Goal: Task Accomplishment & Management: Use online tool/utility

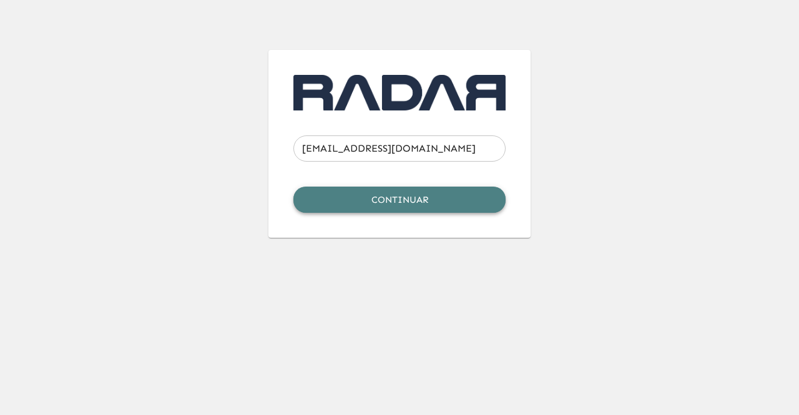
click at [363, 202] on button "Continuar" at bounding box center [400, 200] width 212 height 26
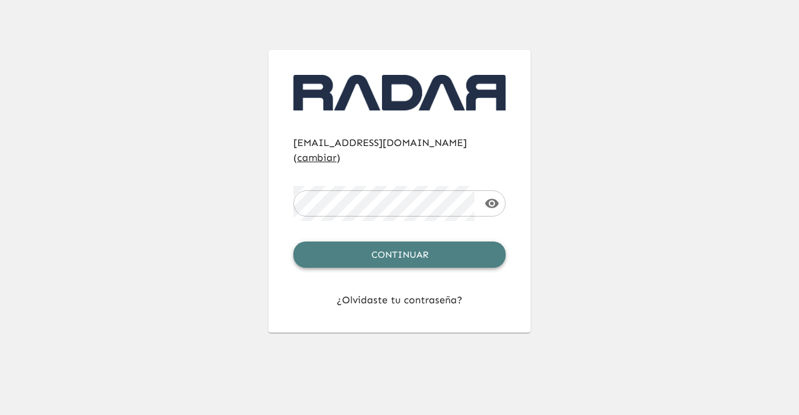
click at [375, 242] on button "Continuar" at bounding box center [400, 255] width 212 height 26
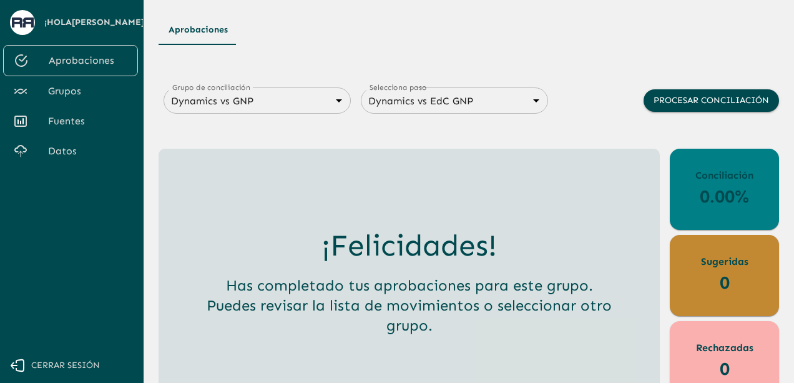
click at [80, 96] on span "Grupos" at bounding box center [88, 91] width 80 height 15
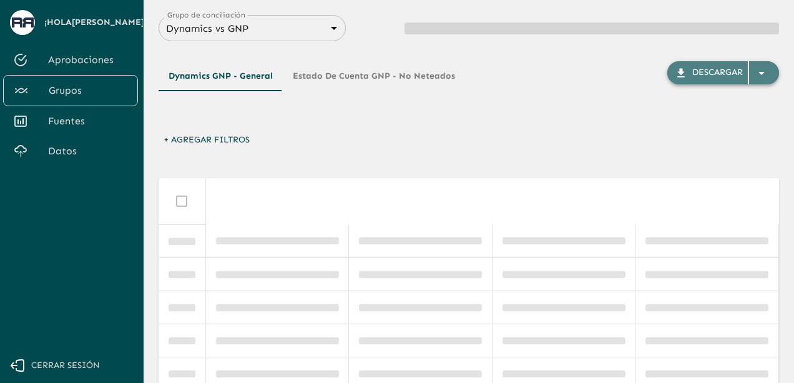
click at [771, 73] on div "button" at bounding box center [764, 73] width 30 height 22
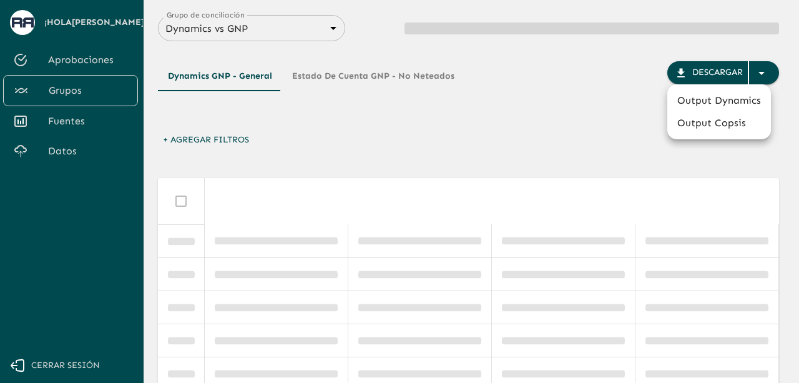
click at [725, 105] on li "Output Dynamics" at bounding box center [720, 100] width 104 height 22
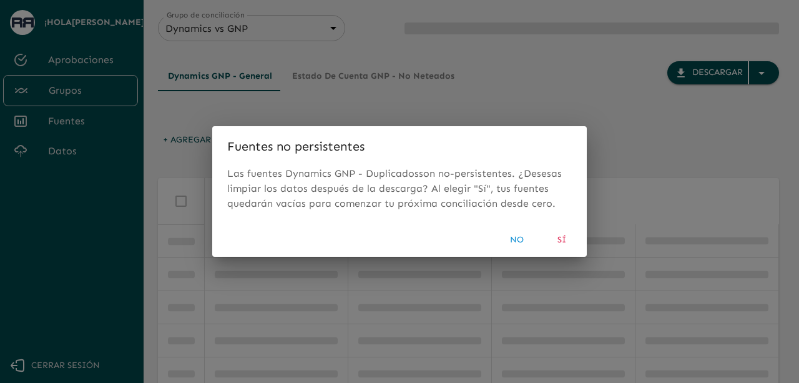
click at [556, 240] on button "Sí" at bounding box center [562, 240] width 40 height 23
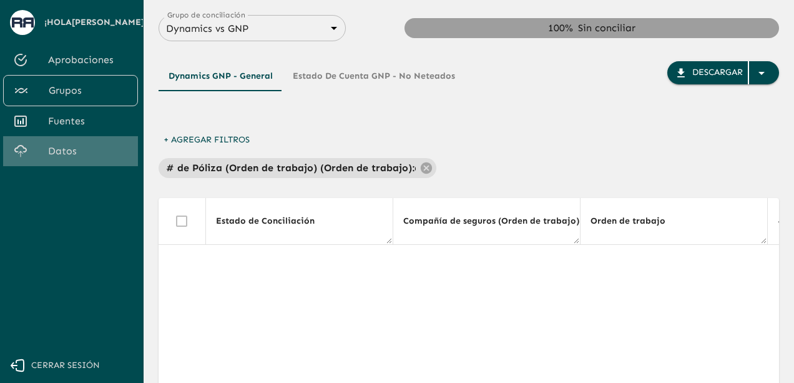
click at [72, 150] on span "Datos" at bounding box center [88, 151] width 80 height 15
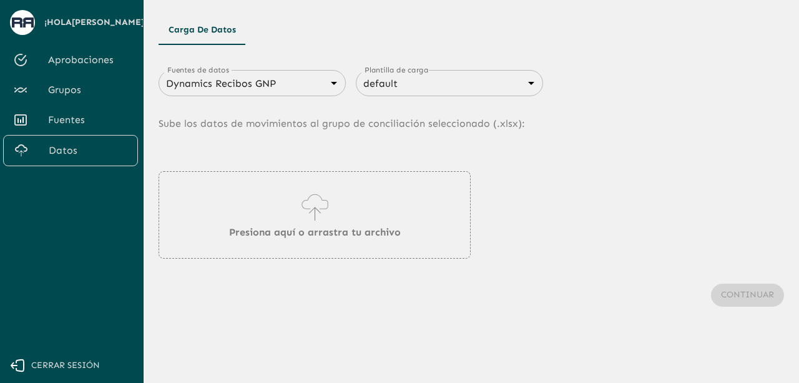
click at [296, 94] on div "Dynamics Recibos GNP 683f283f336112e7999fc7c3 Fuentes de datos" at bounding box center [252, 83] width 187 height 26
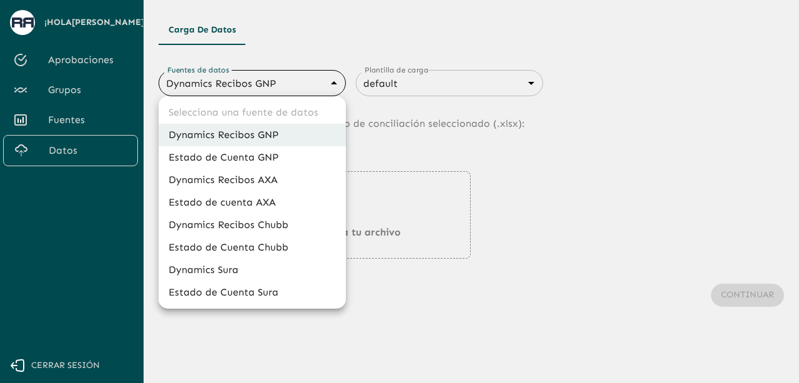
click at [321, 76] on body "Se están procesando los movimientos. Algunas acciones permanecerán deshabilitad…" at bounding box center [399, 191] width 799 height 383
click at [205, 273] on li "Dynamics Sura" at bounding box center [252, 270] width 187 height 22
type input "68d2ab4cb3e95a040a2913e7"
type input "68d2ab4db3e95a040a2913e8"
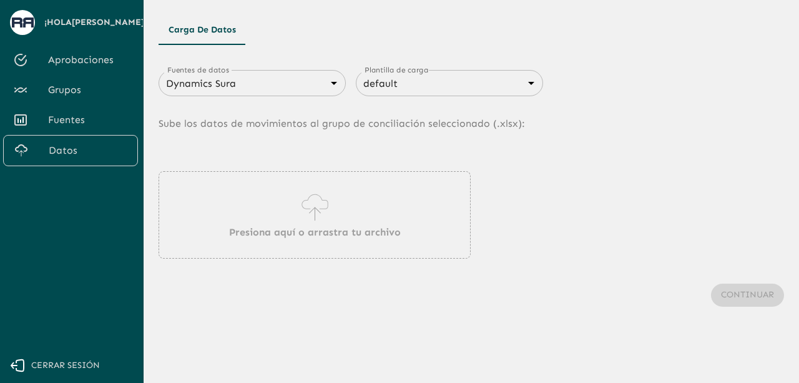
click at [282, 207] on div "Presiona aquí o arrastra tu archivo" at bounding box center [315, 214] width 312 height 87
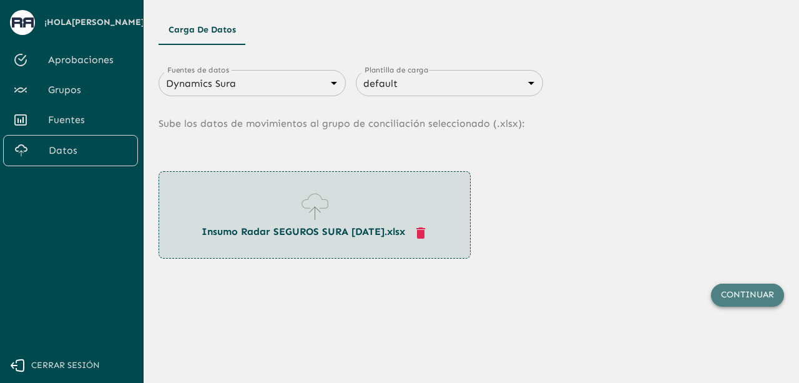
click at [743, 298] on button "Continuar" at bounding box center [747, 295] width 73 height 23
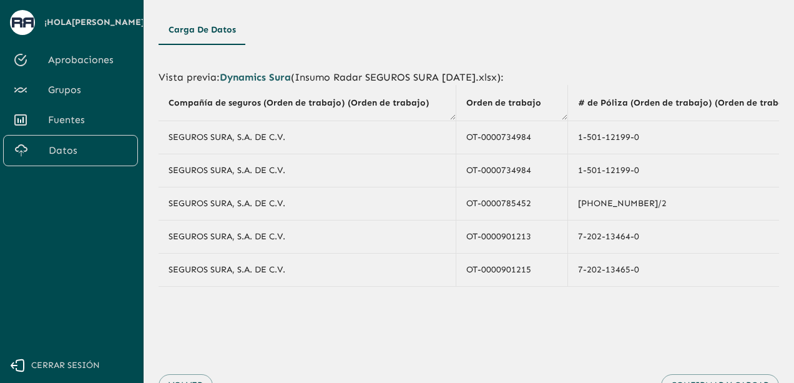
scroll to position [57, 0]
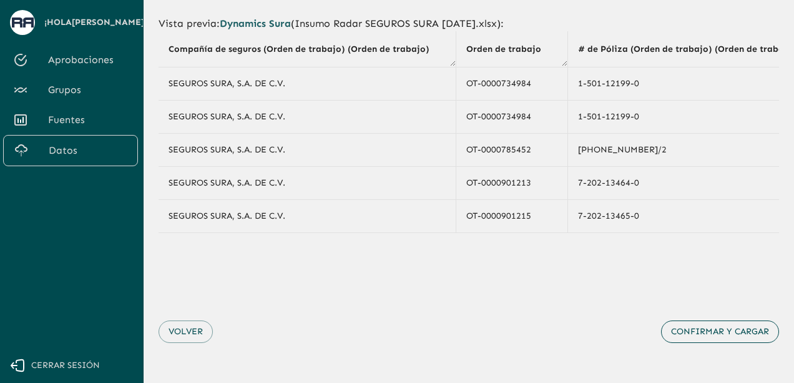
click at [698, 331] on button "Confirmar y cargar" at bounding box center [720, 331] width 118 height 23
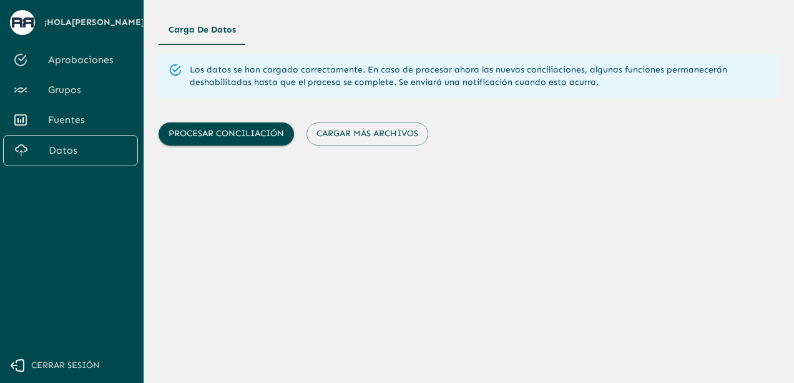
scroll to position [0, 0]
click at [360, 128] on button "Cargar mas archivos" at bounding box center [368, 133] width 122 height 23
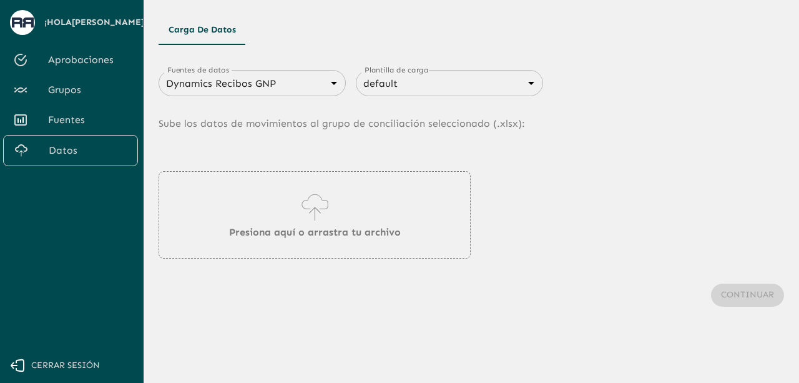
click at [277, 93] on div "Dynamics Recibos GNP 683f283f336112e7999fc7c3 Fuentes de datos" at bounding box center [252, 83] width 187 height 26
click at [303, 88] on body "Se están procesando los movimientos. Algunas acciones permanecerán deshabilitad…" at bounding box center [399, 191] width 799 height 383
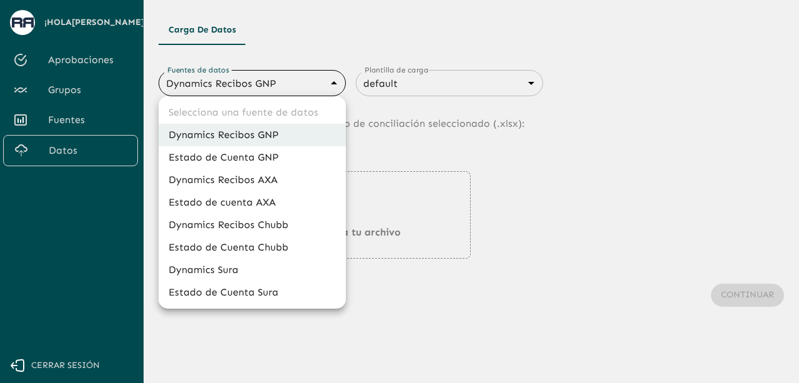
click at [246, 297] on li "Estado de Cuenta Sura" at bounding box center [252, 292] width 187 height 22
type input "68d2aab7a2ce11607fa18fa8"
type input "68d2aab7a2ce11607fa18fa9"
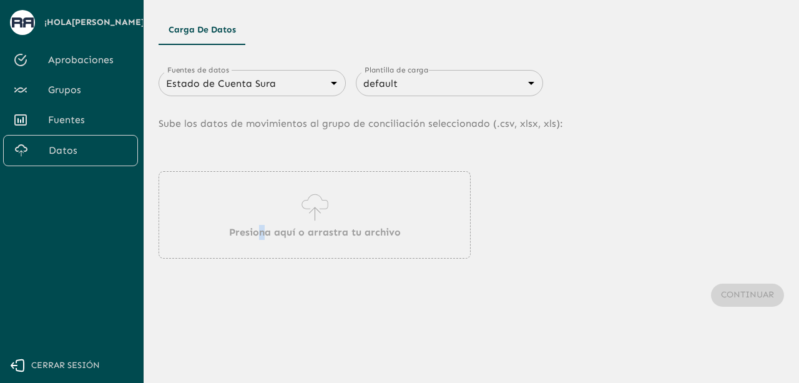
click at [267, 227] on p "Presiona aquí o arrastra tu archivo" at bounding box center [315, 232] width 172 height 15
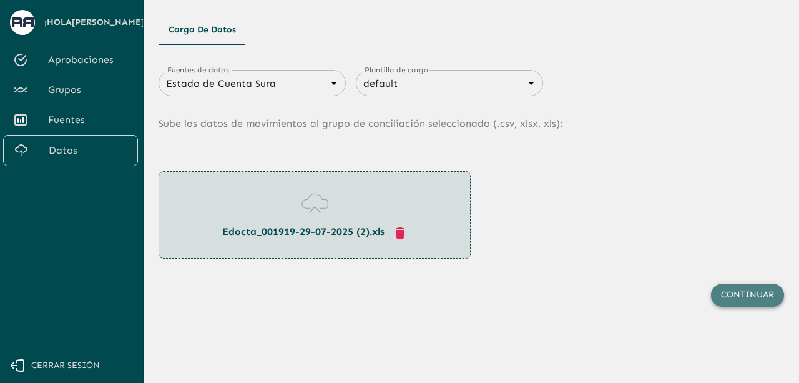
click at [734, 295] on button "Continuar" at bounding box center [747, 295] width 73 height 23
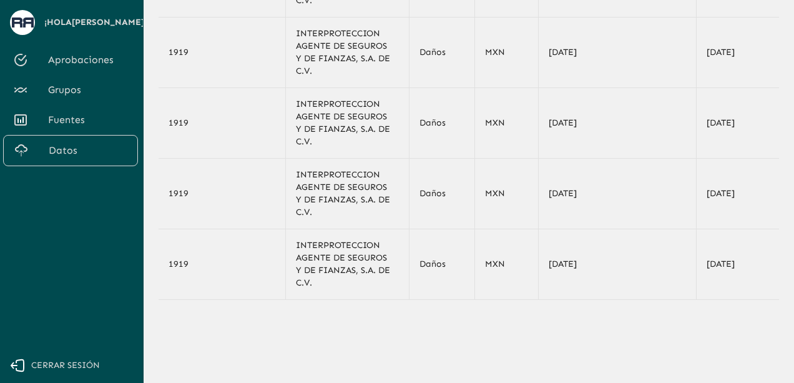
scroll to position [245, 0]
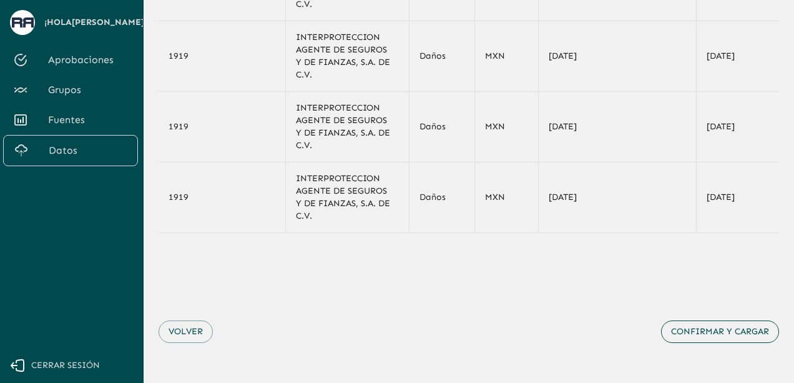
click at [729, 333] on button "Confirmar y cargar" at bounding box center [720, 331] width 118 height 23
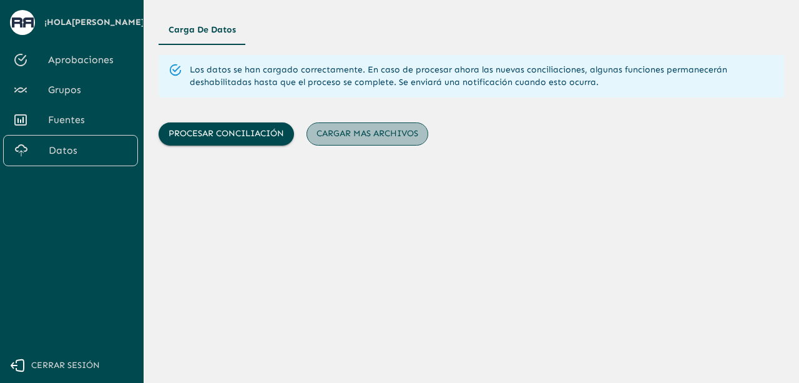
click at [362, 127] on button "Cargar mas archivos" at bounding box center [368, 133] width 122 height 23
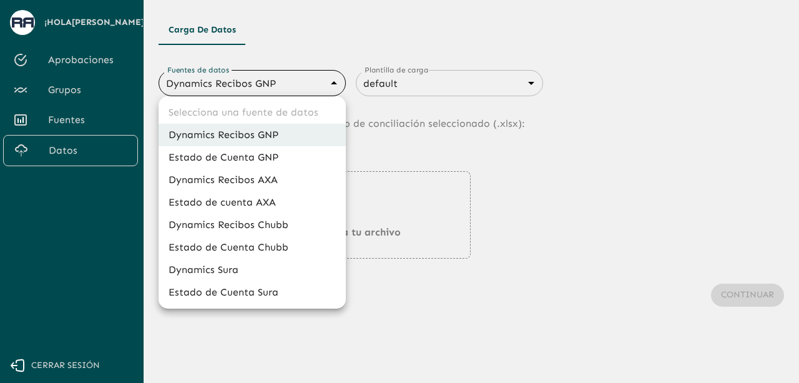
click at [290, 88] on body "Se están procesando los movimientos. Algunas acciones permanecerán deshabilitad…" at bounding box center [399, 191] width 799 height 383
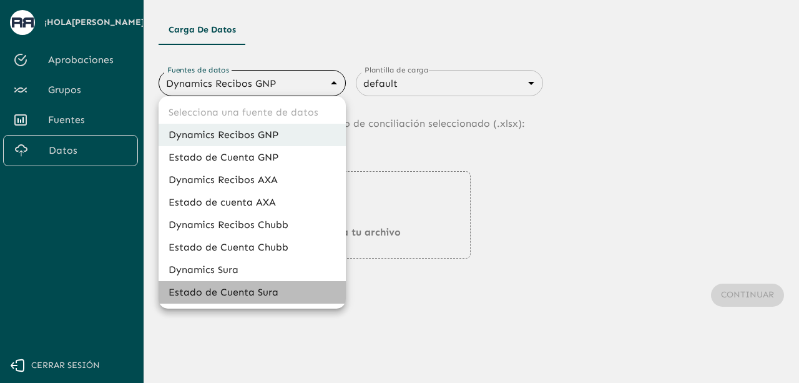
click at [267, 284] on li "Estado de Cuenta Sura" at bounding box center [252, 292] width 187 height 22
type input "68d2aab7a2ce11607fa18fa8"
type input "68d2aab7a2ce11607fa18fa9"
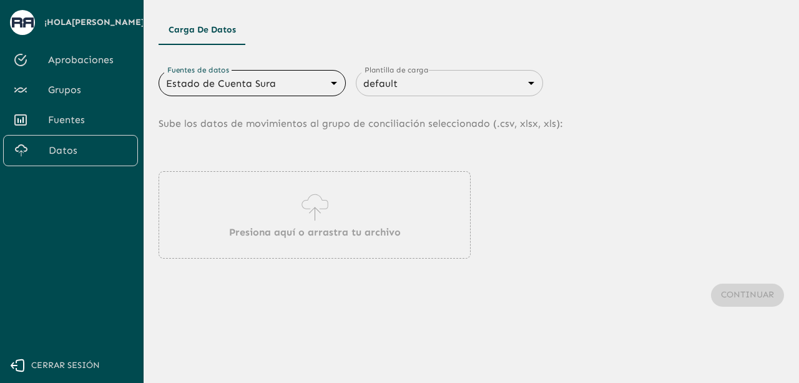
click at [294, 215] on div "Presiona aquí o arrastra tu archivo" at bounding box center [315, 214] width 312 height 87
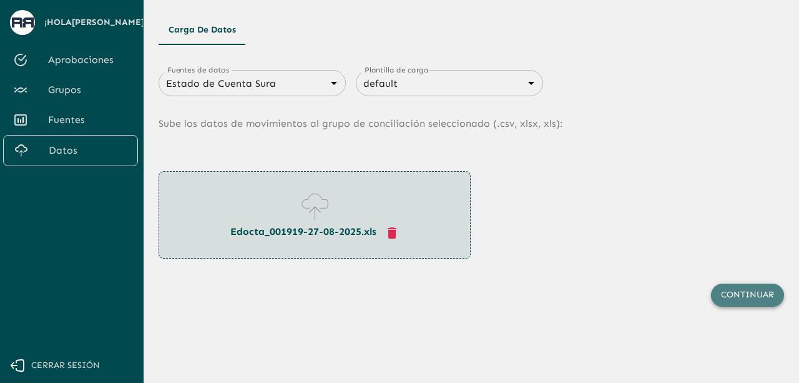
click at [731, 292] on button "Continuar" at bounding box center [747, 295] width 73 height 23
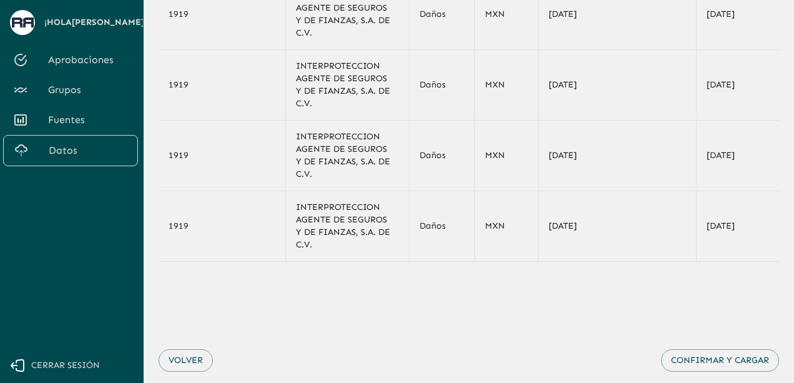
scroll to position [245, 0]
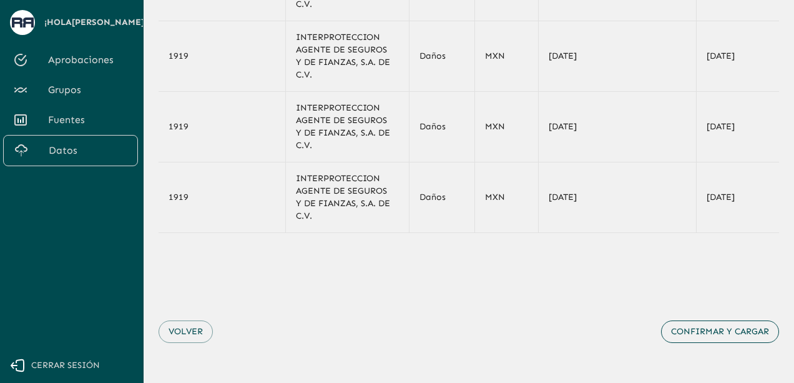
click at [728, 332] on button "Confirmar y cargar" at bounding box center [720, 331] width 118 height 23
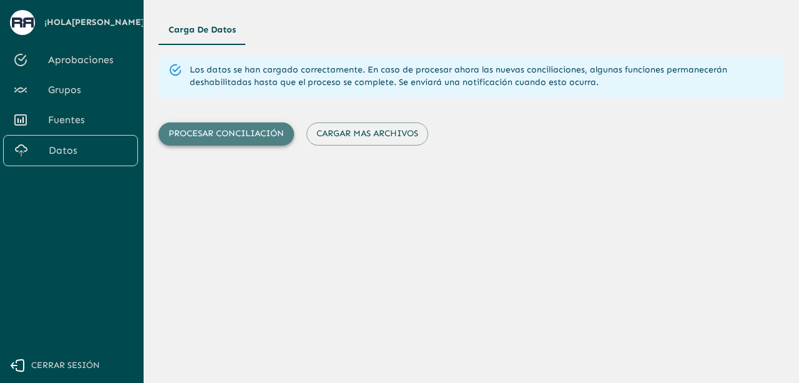
click at [246, 137] on button "Procesar conciliación" at bounding box center [227, 133] width 136 height 23
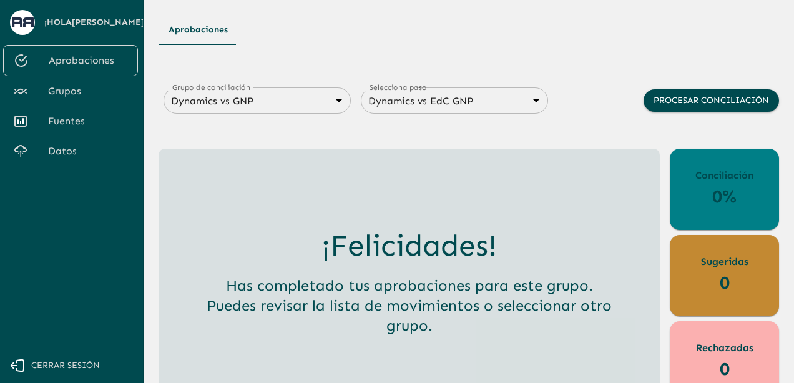
click at [301, 107] on body "Se están procesando los movimientos. Algunas acciones permanecerán deshabilitad…" at bounding box center [397, 191] width 794 height 383
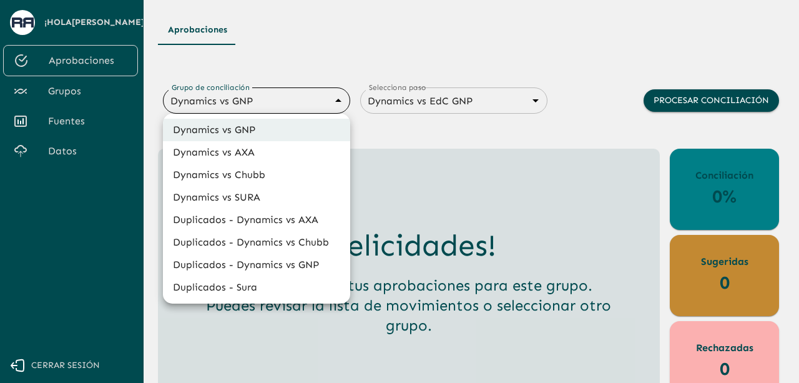
click at [393, 131] on div at bounding box center [399, 191] width 799 height 383
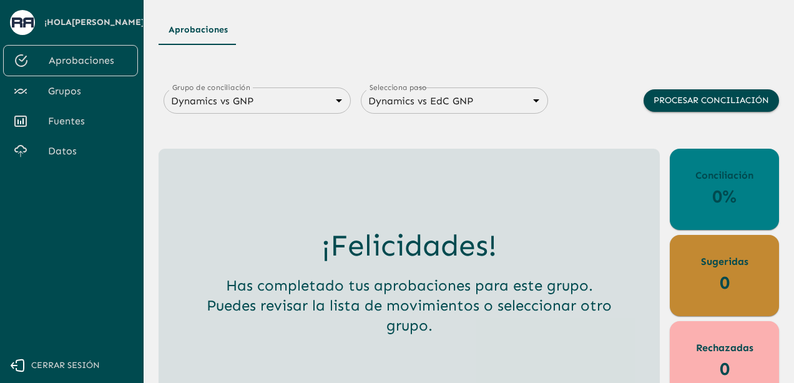
click at [257, 106] on body "Se están procesando los movimientos. Algunas acciones permanecerán deshabilitad…" at bounding box center [397, 191] width 794 height 383
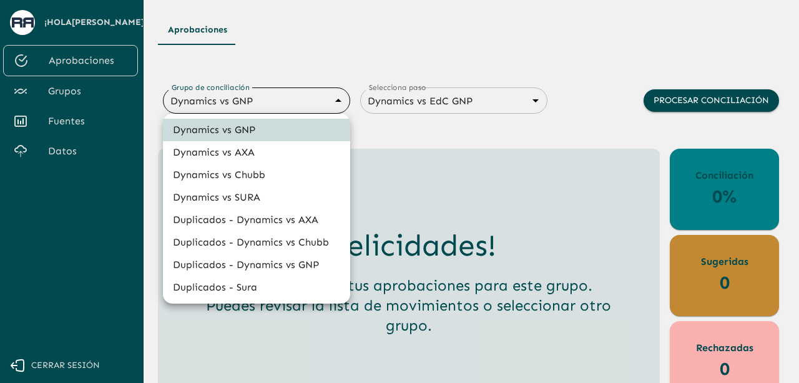
click at [254, 190] on li "Dynamics vs SURA" at bounding box center [256, 197] width 187 height 22
type input "68d558db3b2e539d2514dabf"
type input "68d558ce6259dbec3a958864"
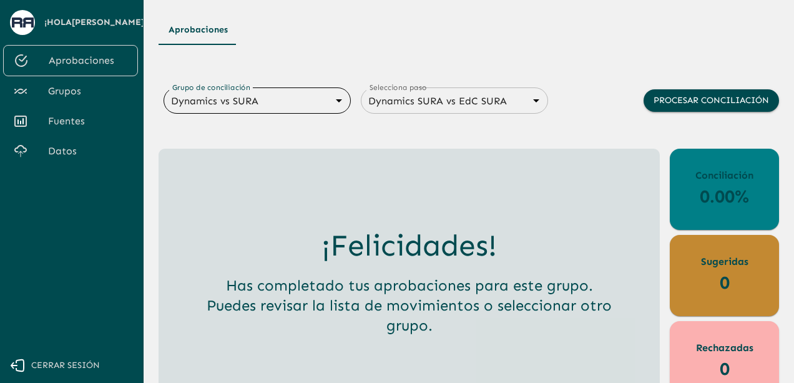
scroll to position [19, 0]
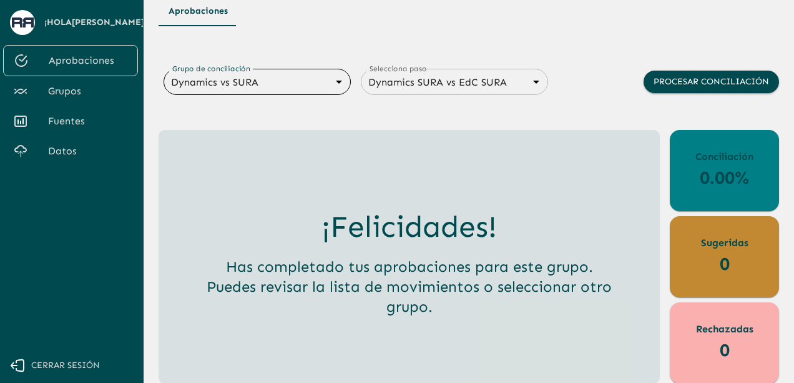
click at [78, 129] on link "Fuentes" at bounding box center [70, 121] width 135 height 30
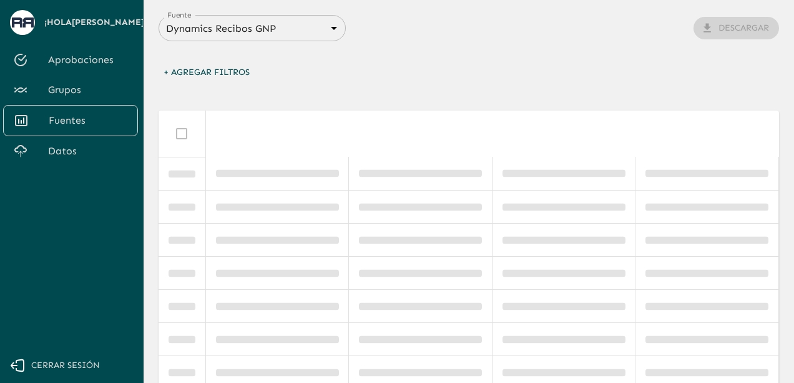
click at [299, 27] on body "Se están procesando los movimientos. Algunas acciones permanecerán deshabilitad…" at bounding box center [397, 191] width 794 height 383
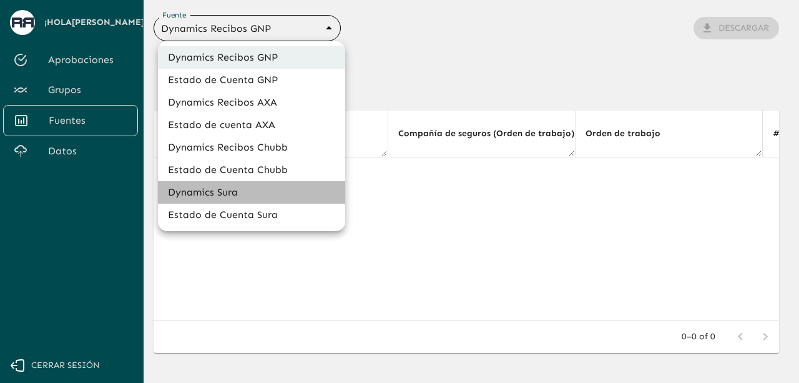
click at [221, 193] on li "Dynamics Sura" at bounding box center [251, 192] width 187 height 22
type input "68d2ab4cb3e95a040a2913e7"
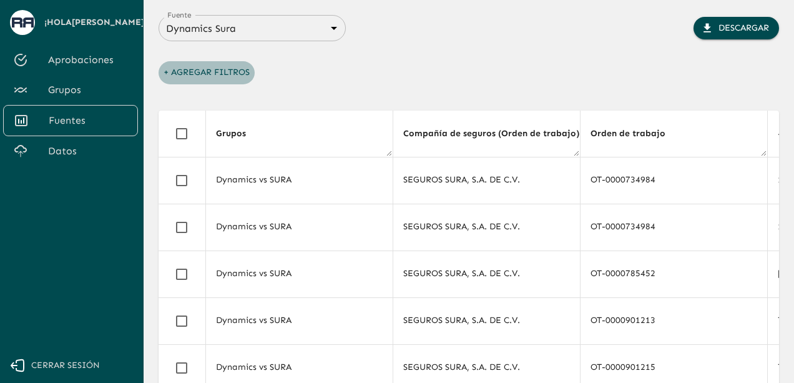
click at [165, 74] on button "+ Agregar Filtros" at bounding box center [207, 72] width 96 height 23
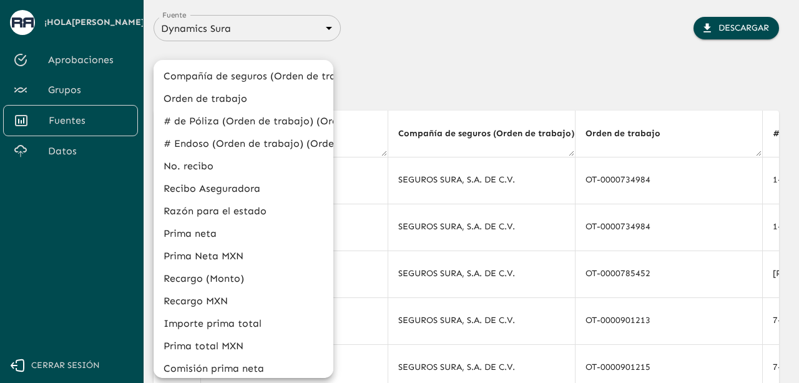
click at [205, 207] on li "Razón para el estado" at bounding box center [244, 211] width 180 height 22
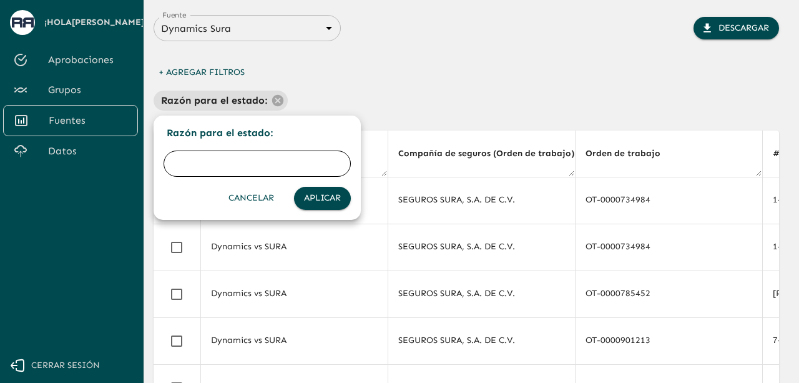
click at [215, 172] on input "text" at bounding box center [257, 163] width 187 height 35
click at [272, 102] on div at bounding box center [399, 191] width 799 height 383
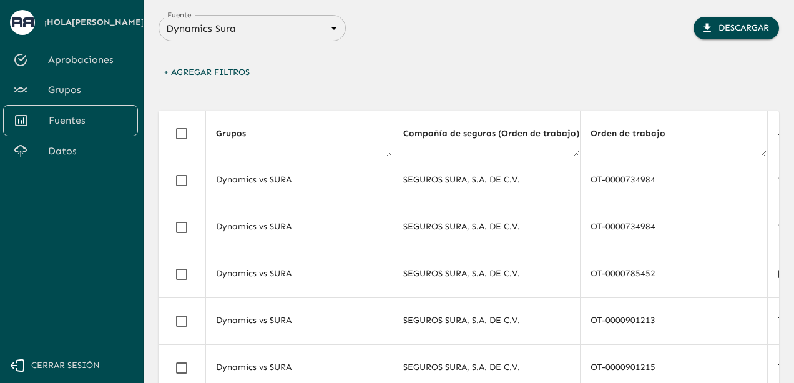
click at [166, 72] on button "+ Agregar Filtros" at bounding box center [207, 72] width 96 height 23
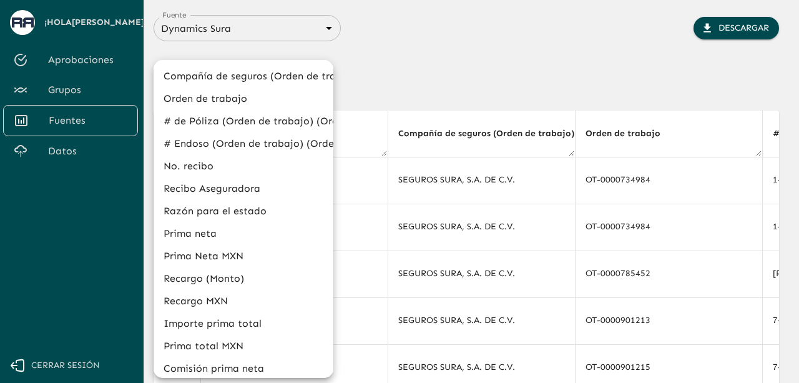
click at [365, 44] on div at bounding box center [399, 191] width 799 height 383
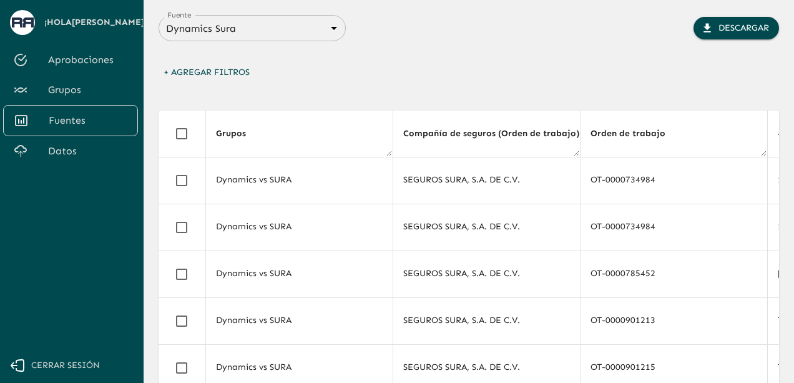
click at [321, 38] on div "Dynamics Sura 68d2ab4cb3e95a040a2913e7 Fuente" at bounding box center [252, 28] width 187 height 26
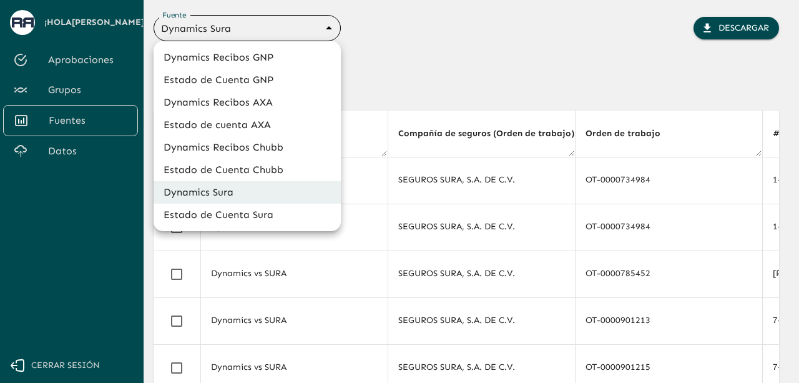
click at [312, 28] on body "Se están procesando los movimientos. Algunas acciones permanecerán deshabilitad…" at bounding box center [399, 191] width 799 height 383
click at [379, 34] on div at bounding box center [399, 191] width 799 height 383
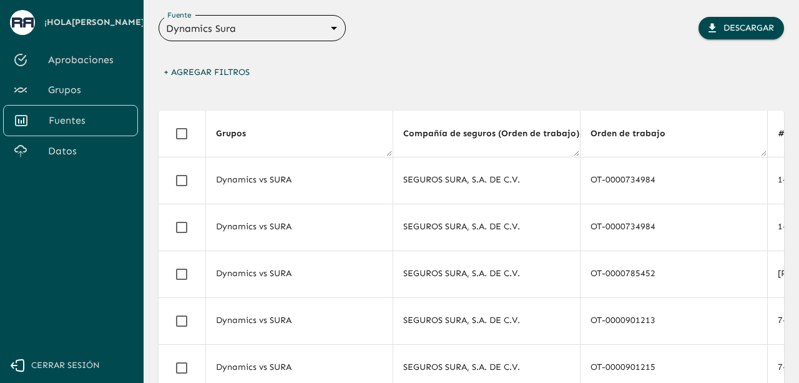
click at [255, 34] on body "Se están procesando los movimientos. Algunas acciones permanecerán deshabilitad…" at bounding box center [399, 191] width 799 height 383
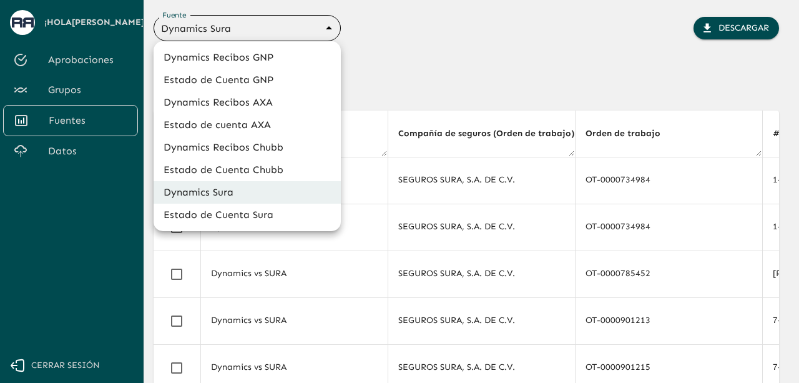
click at [228, 190] on li "Dynamics Sura" at bounding box center [247, 192] width 187 height 22
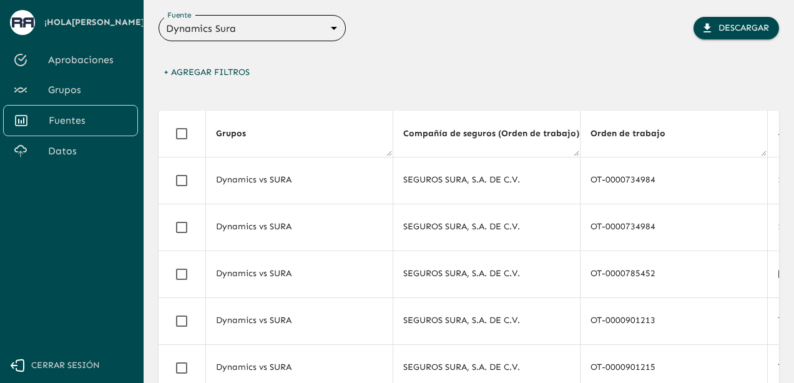
click at [393, 116] on th "Compañía de seguros (Orden de trabajo) (Orden de trabajo)" at bounding box center [486, 134] width 187 height 47
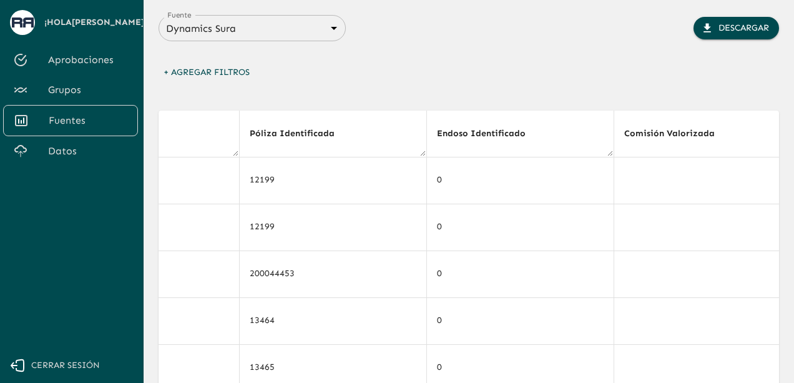
scroll to position [0, 5584]
drag, startPoint x: 794, startPoint y: 147, endPoint x: 790, endPoint y: 202, distance: 55.1
click at [790, 202] on main "Fuente Dynamics Sura 68d2ab4cb3e95a040a2913e7 Fuente Descargar + Agregar Filtro…" at bounding box center [469, 191] width 651 height 383
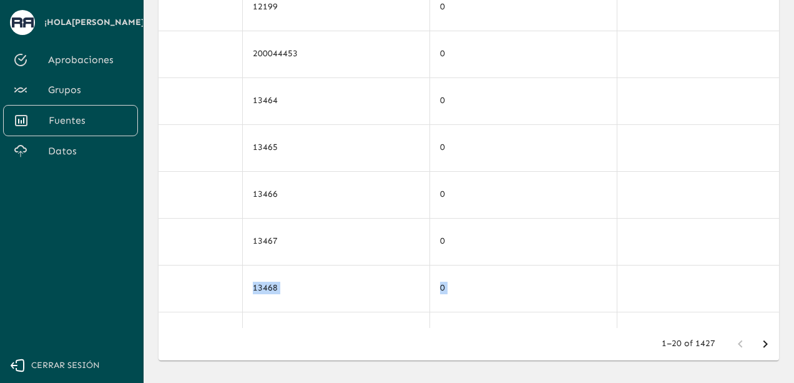
scroll to position [267, 0]
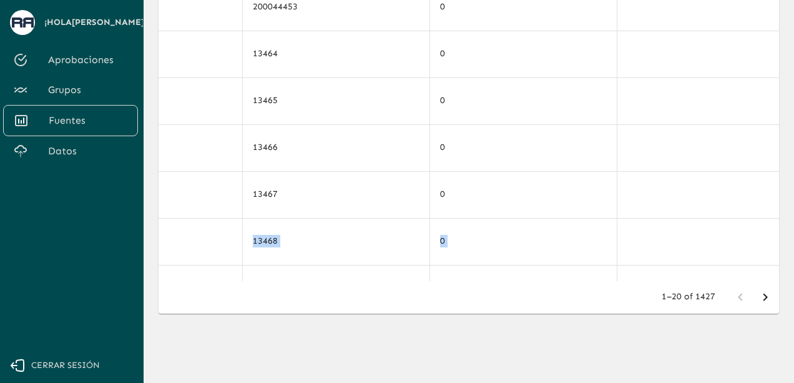
drag, startPoint x: 468, startPoint y: 382, endPoint x: 373, endPoint y: 384, distance: 94.9
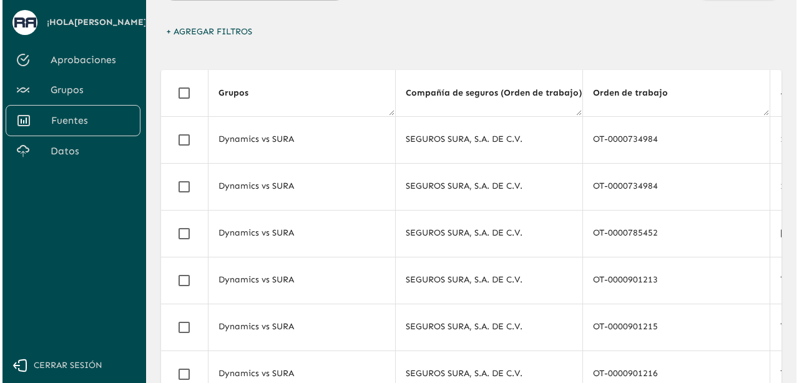
scroll to position [0, 0]
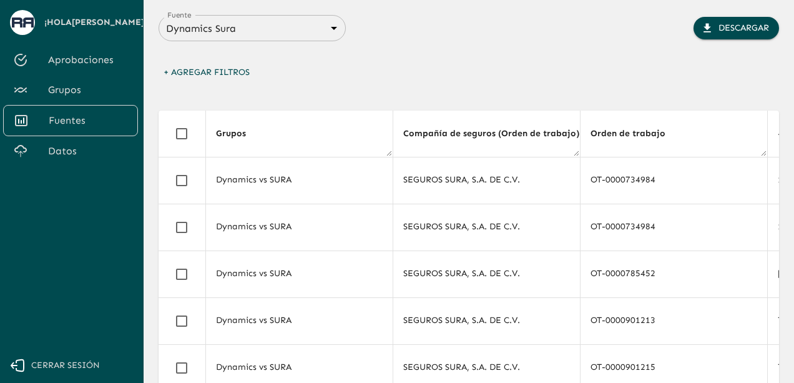
click at [285, 44] on div "Fuente Dynamics Sura 68d2ab4cb3e95a040a2913e7 Fuente Descargar + Agregar Filtro…" at bounding box center [469, 332] width 621 height 635
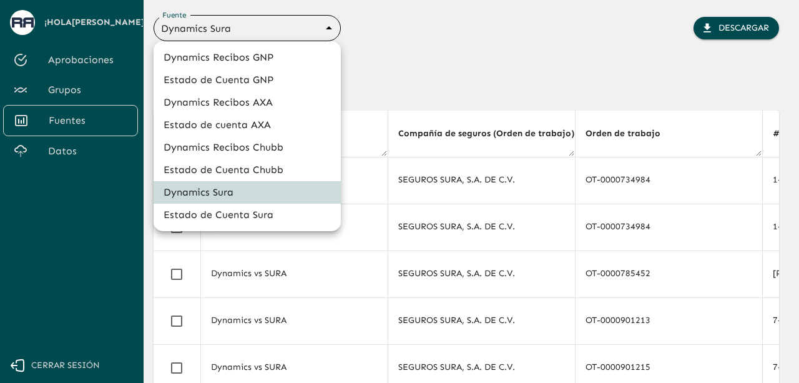
click at [274, 31] on body "Se están procesando los movimientos. Algunas acciones permanecerán deshabilitad…" at bounding box center [399, 191] width 799 height 383
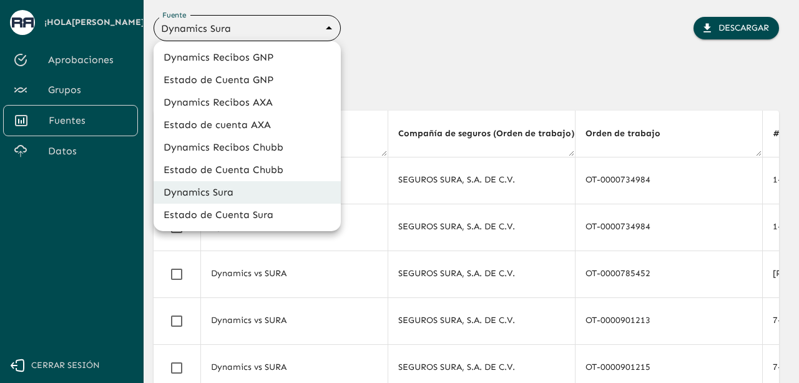
click at [355, 59] on div at bounding box center [399, 191] width 799 height 383
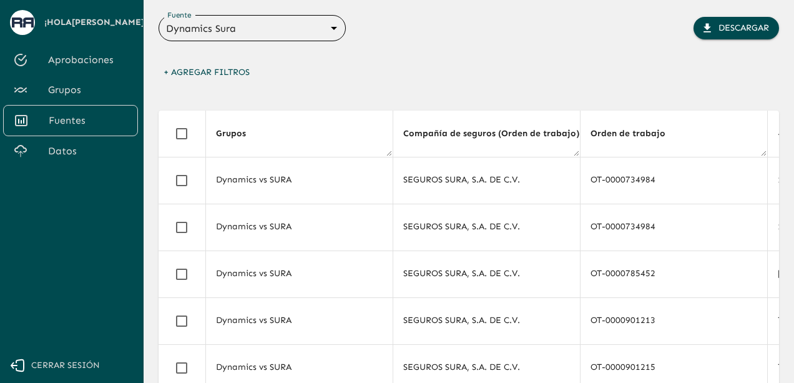
click at [71, 86] on span "Grupos" at bounding box center [88, 89] width 80 height 15
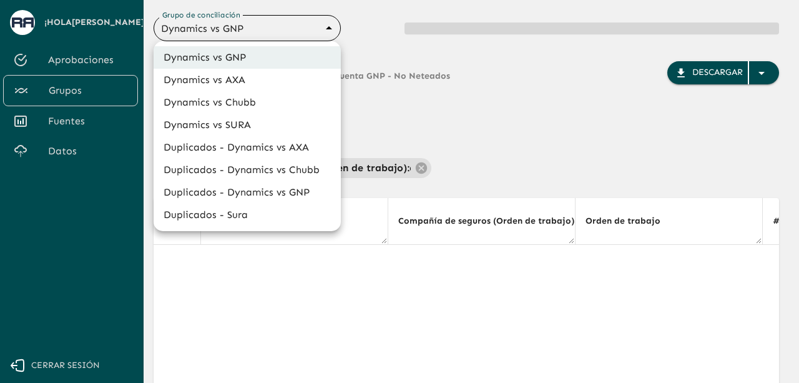
click at [255, 24] on body "Se están procesando los movimientos. Algunas acciones permanecerán deshabilitad…" at bounding box center [399, 191] width 799 height 383
click at [242, 116] on li "Dynamics vs SURA" at bounding box center [247, 125] width 187 height 22
type input "68d558db3b2e539d2514dabf"
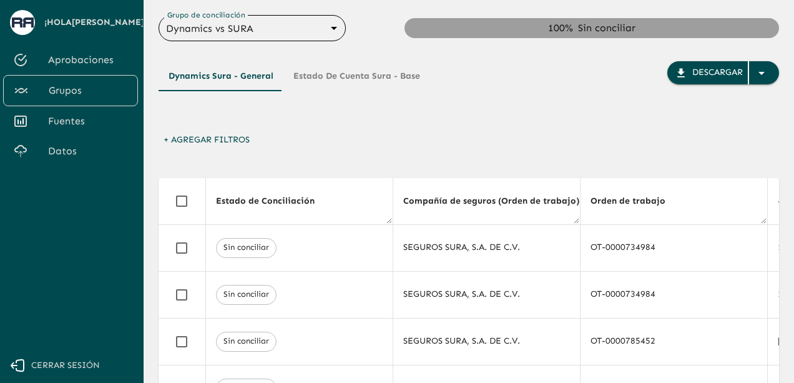
click at [165, 141] on button "+ Agregar Filtros" at bounding box center [207, 140] width 96 height 23
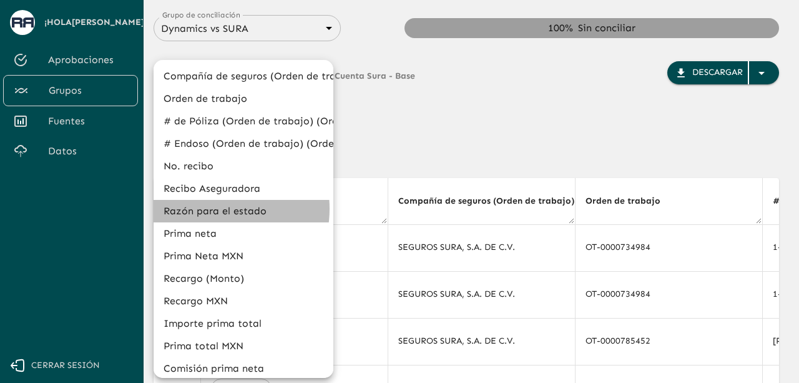
click at [213, 209] on li "Razón para el estado" at bounding box center [244, 211] width 180 height 22
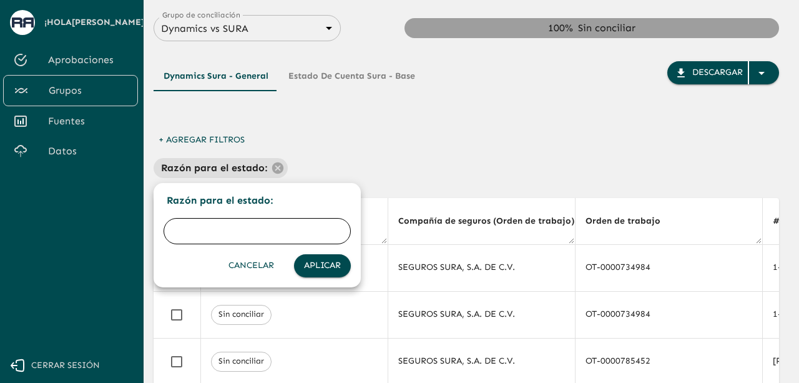
click at [227, 233] on input "text" at bounding box center [257, 231] width 187 height 35
click at [277, 168] on div at bounding box center [399, 191] width 799 height 383
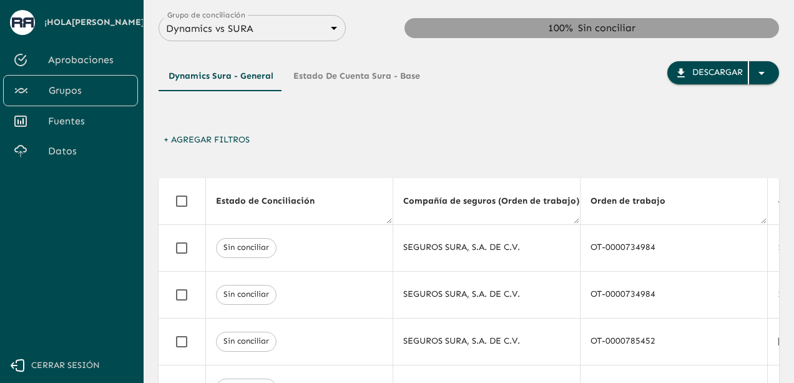
click at [211, 141] on button "+ Agregar Filtros" at bounding box center [207, 140] width 96 height 23
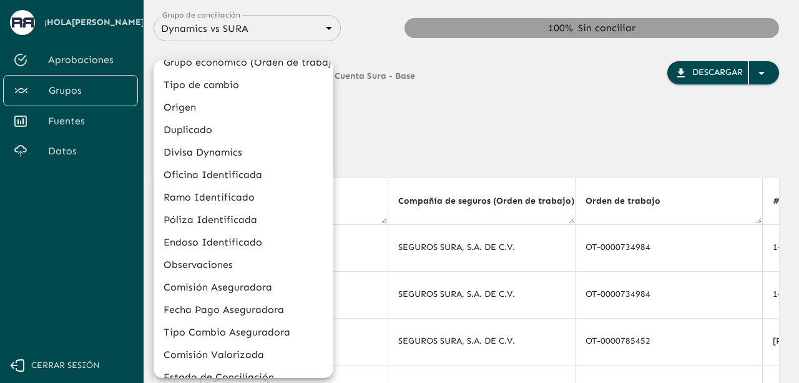
scroll to position [523, 0]
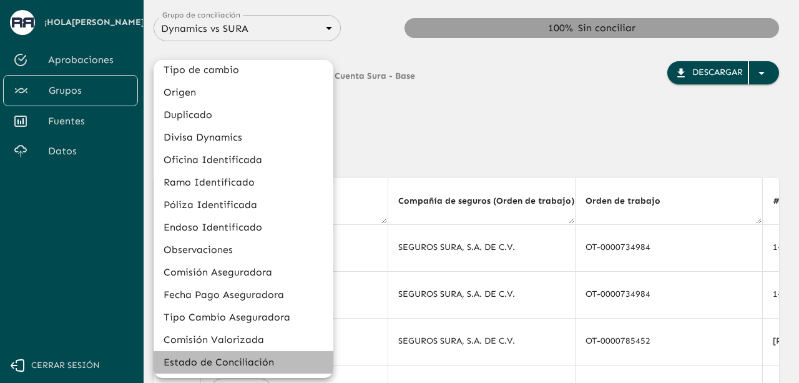
click at [264, 360] on li "Estado de Conciliación" at bounding box center [244, 362] width 180 height 22
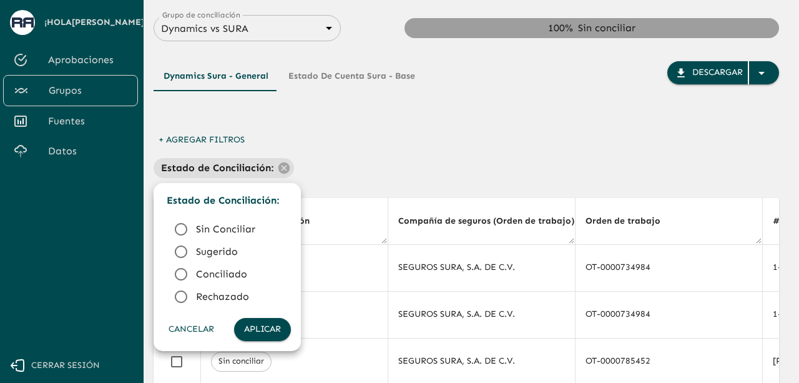
click at [307, 168] on div at bounding box center [399, 191] width 799 height 383
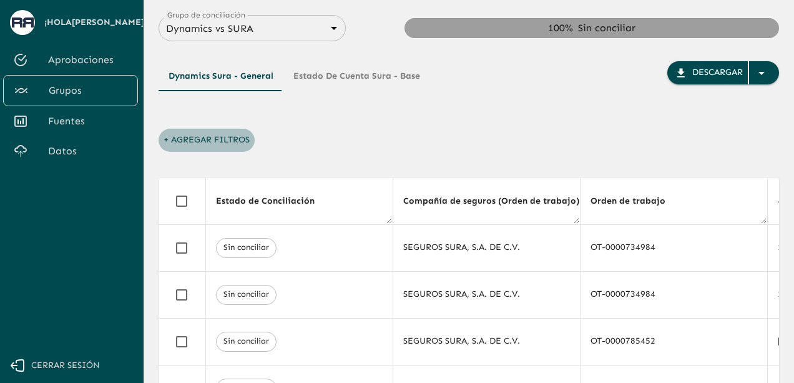
click at [194, 143] on button "+ Agregar Filtros" at bounding box center [207, 140] width 96 height 23
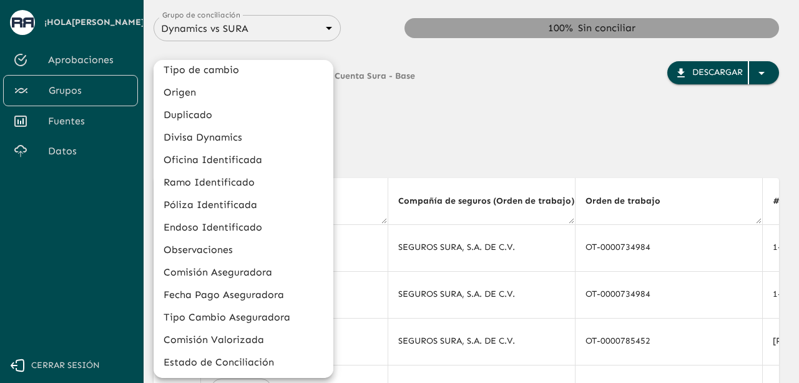
click at [255, 358] on li "Estado de Conciliación" at bounding box center [244, 362] width 180 height 22
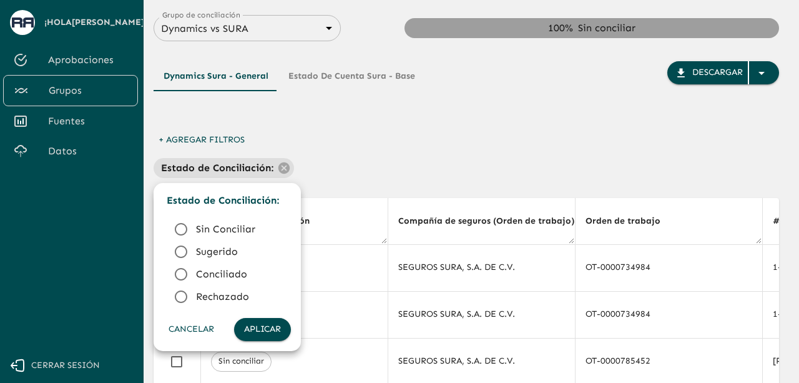
click at [183, 272] on icon at bounding box center [181, 274] width 15 height 15
click at [259, 329] on button "Aplicar" at bounding box center [262, 329] width 57 height 23
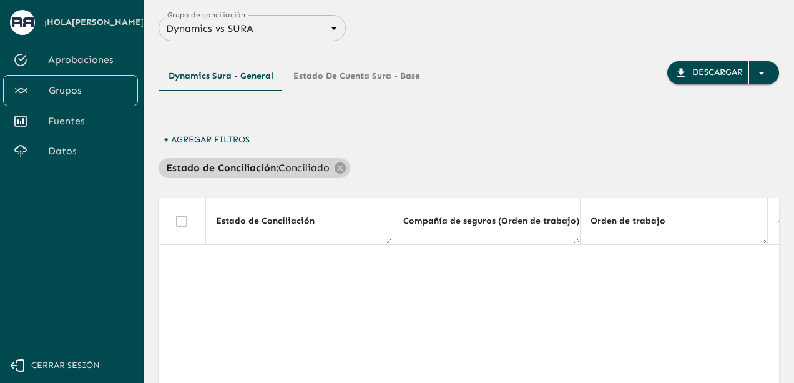
click at [297, 165] on p "Conciliado" at bounding box center [304, 167] width 51 height 15
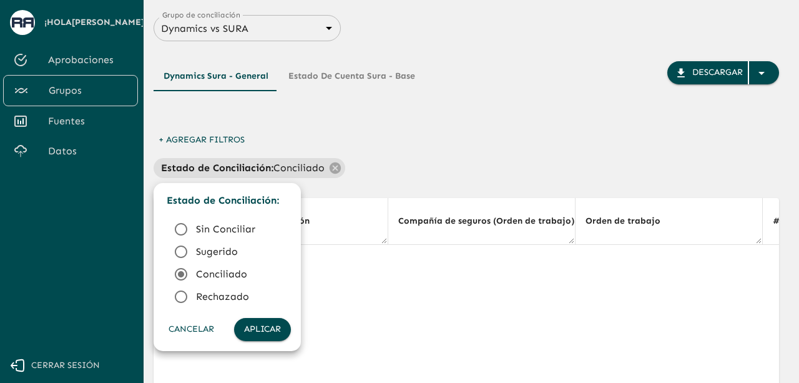
click at [180, 255] on icon at bounding box center [181, 251] width 15 height 15
click at [255, 324] on button "Aplicar" at bounding box center [262, 329] width 57 height 23
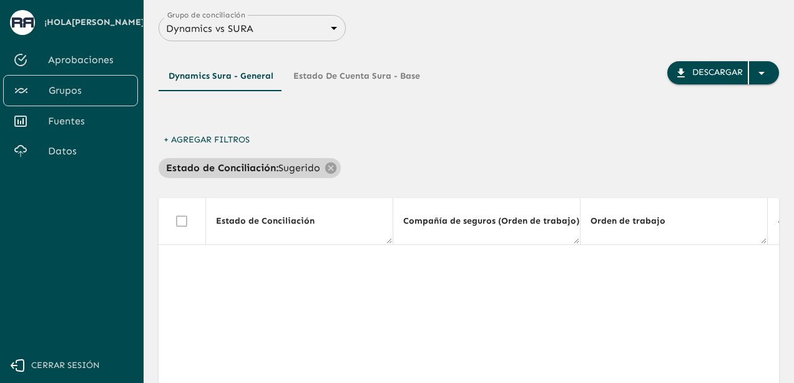
click at [280, 163] on p "Sugerido" at bounding box center [300, 167] width 42 height 15
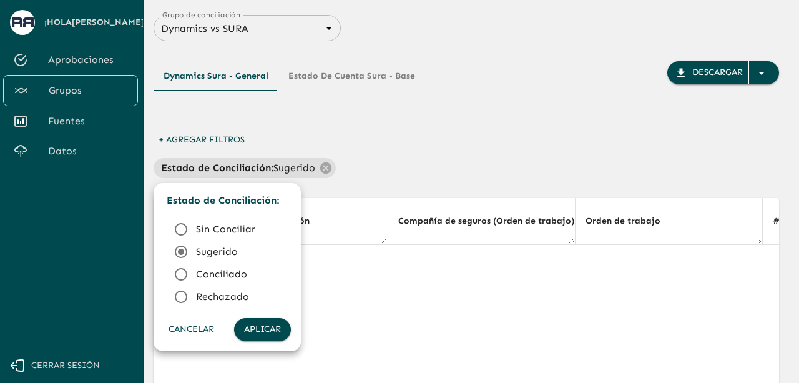
click at [187, 232] on icon at bounding box center [181, 229] width 15 height 15
click at [270, 324] on button "Aplicar" at bounding box center [262, 329] width 57 height 23
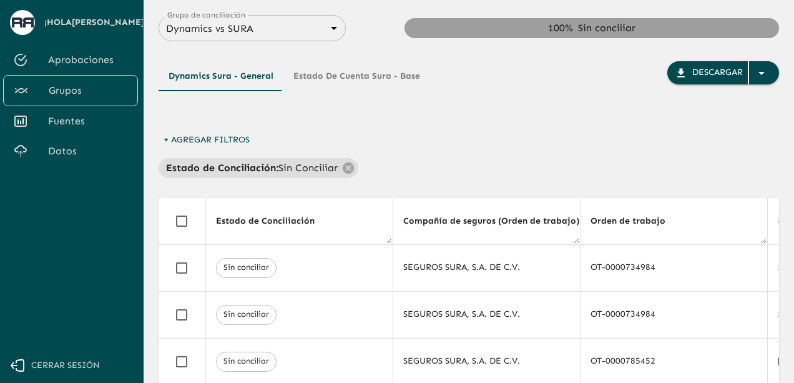
click at [403, 210] on th "Compañía de seguros (Orden de trabajo) (Orden de trabajo)" at bounding box center [486, 221] width 187 height 47
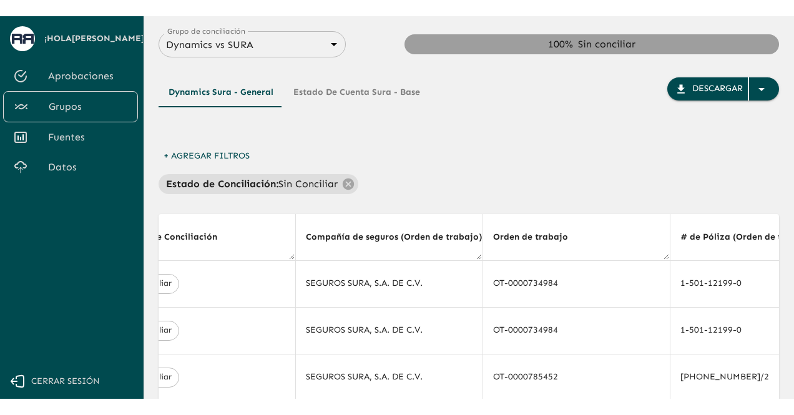
scroll to position [0, 75]
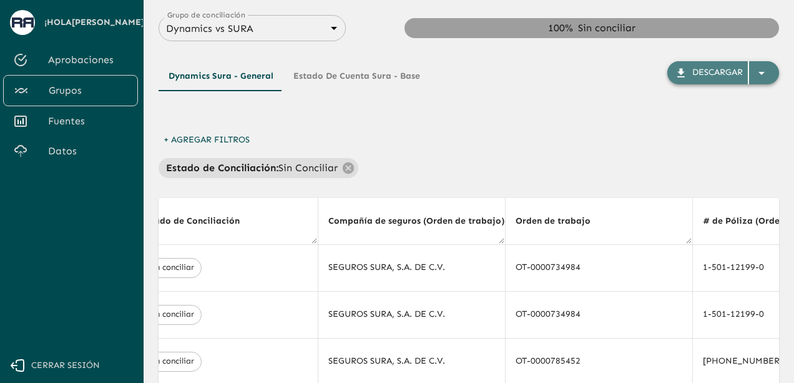
click at [768, 75] on icon "button" at bounding box center [761, 73] width 15 height 15
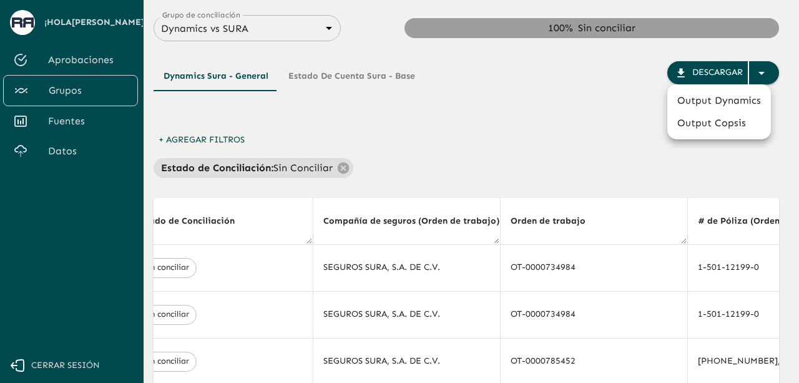
click at [565, 95] on div at bounding box center [399, 191] width 799 height 383
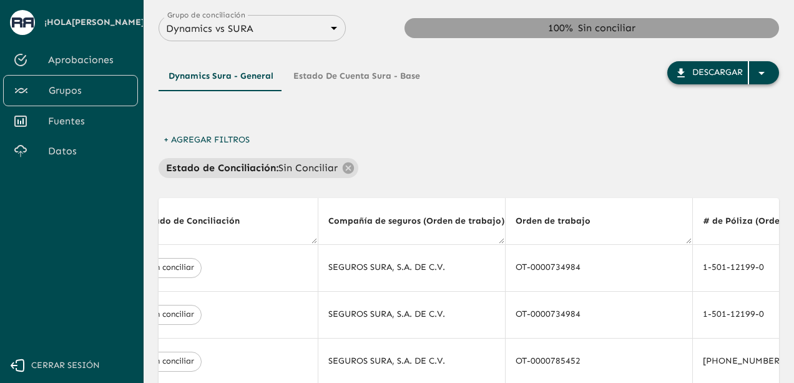
click at [683, 76] on icon "button" at bounding box center [681, 73] width 12 height 12
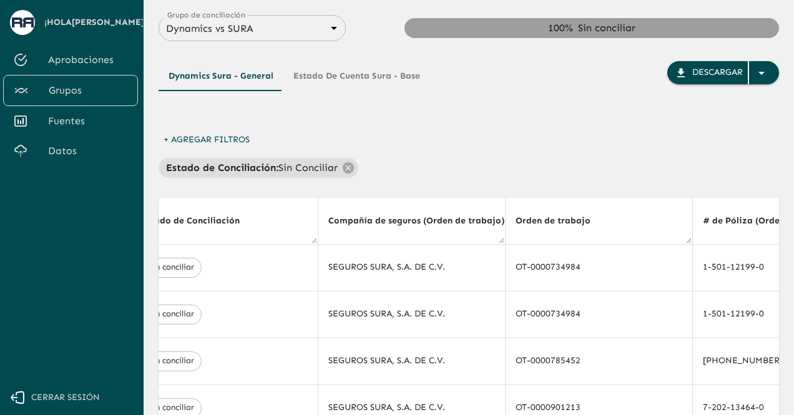
click at [317, 83] on button "Estado de Cuenta Sura - Base" at bounding box center [357, 76] width 147 height 30
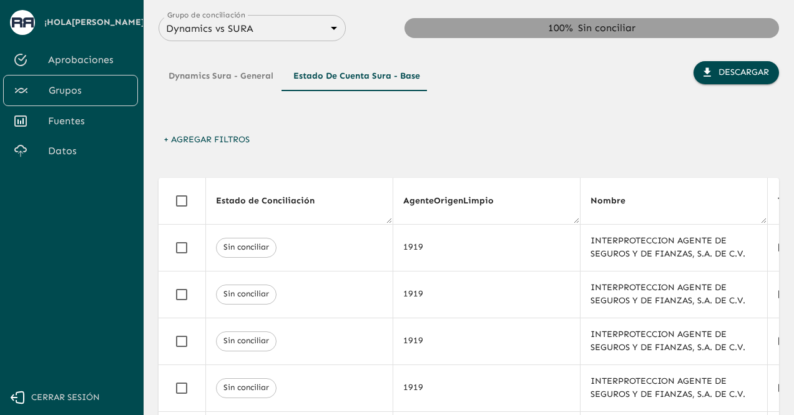
click at [216, 135] on button "+ Agregar Filtros" at bounding box center [207, 140] width 96 height 23
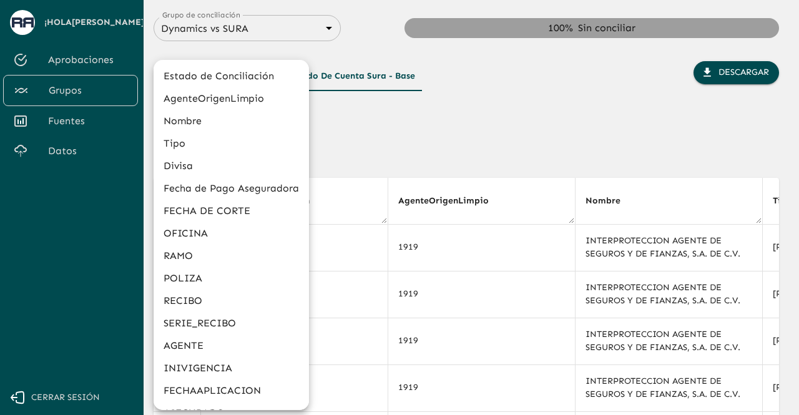
click at [184, 279] on li "POLIZA" at bounding box center [232, 278] width 156 height 22
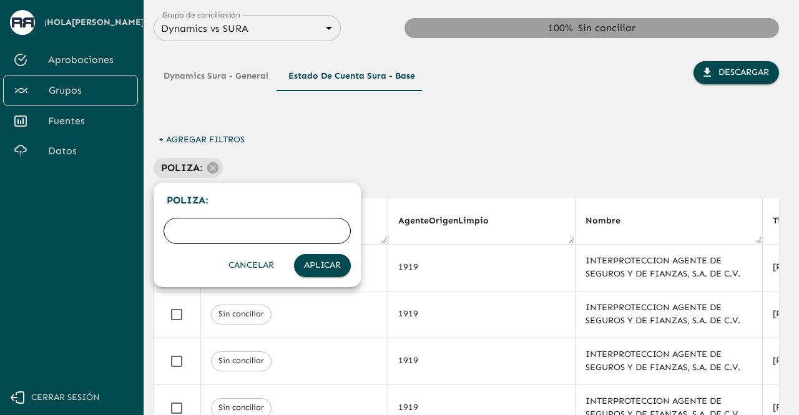
click at [217, 234] on input "text" at bounding box center [257, 231] width 187 height 35
paste input "OT-0001407729"
type input "OT-0001407729"
paste input "50712"
type input "50712"
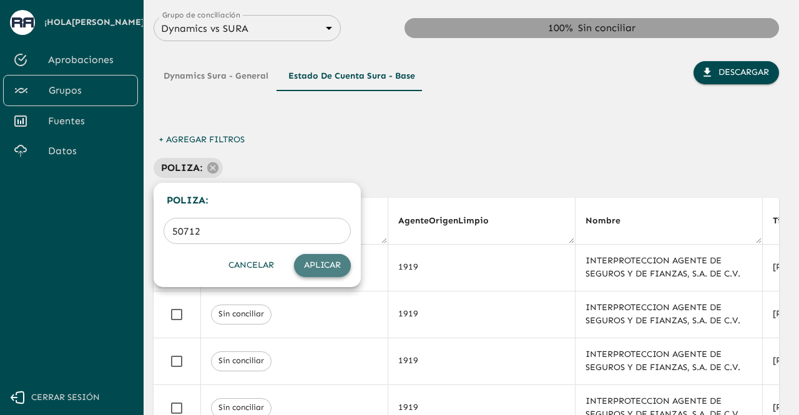
click at [322, 264] on button "Aplicar" at bounding box center [322, 265] width 57 height 23
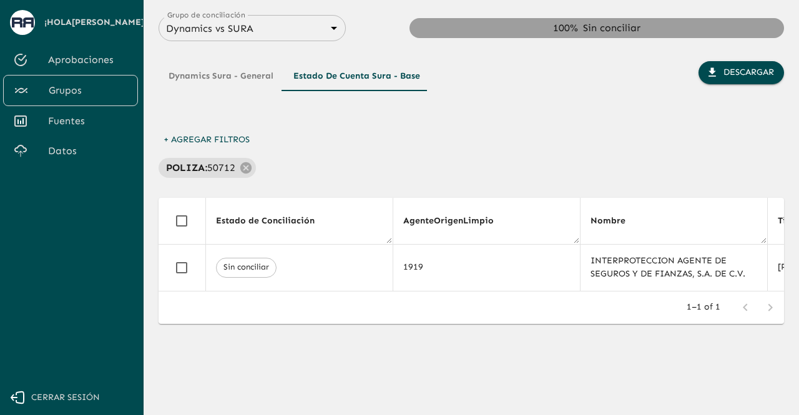
click at [395, 310] on div "1–1 of 1" at bounding box center [472, 308] width 626 height 32
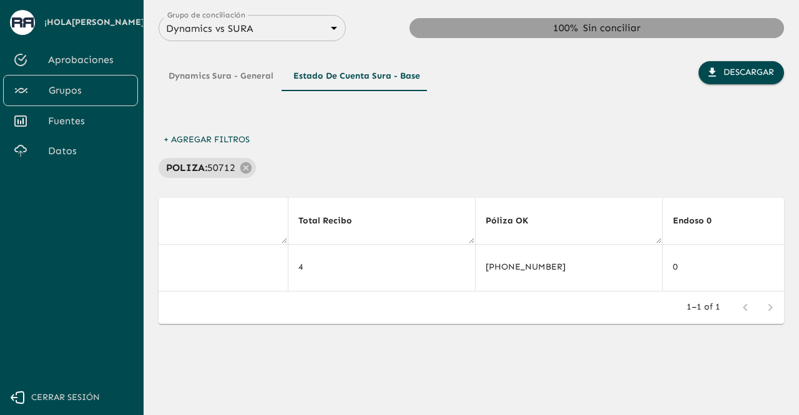
scroll to position [0, 4401]
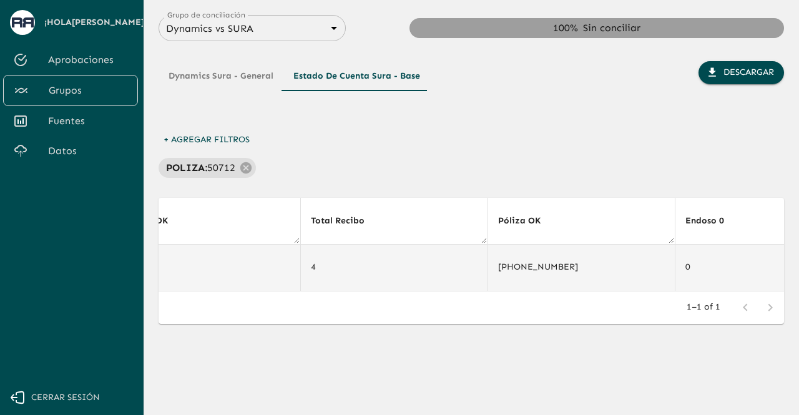
drag, startPoint x: 634, startPoint y: 290, endPoint x: 664, endPoint y: 288, distance: 30.1
click at [664, 288] on td "[PHONE_NUMBER]" at bounding box center [581, 267] width 187 height 47
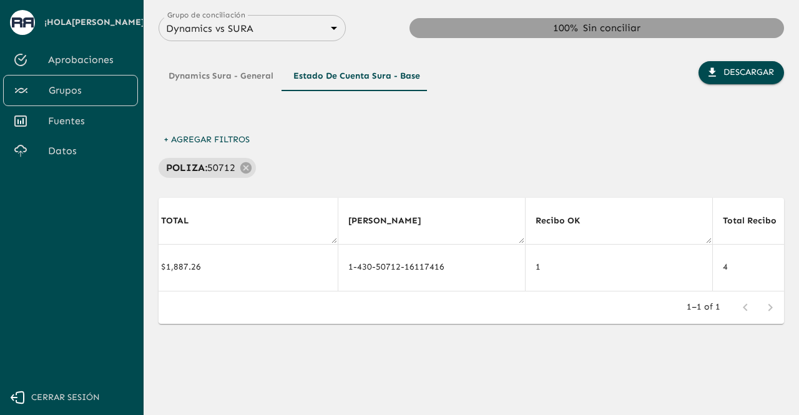
scroll to position [0, 3996]
drag, startPoint x: 521, startPoint y: 228, endPoint x: 541, endPoint y: 226, distance: 20.1
click at [541, 226] on th "Recibo OK" at bounding box center [612, 221] width 187 height 47
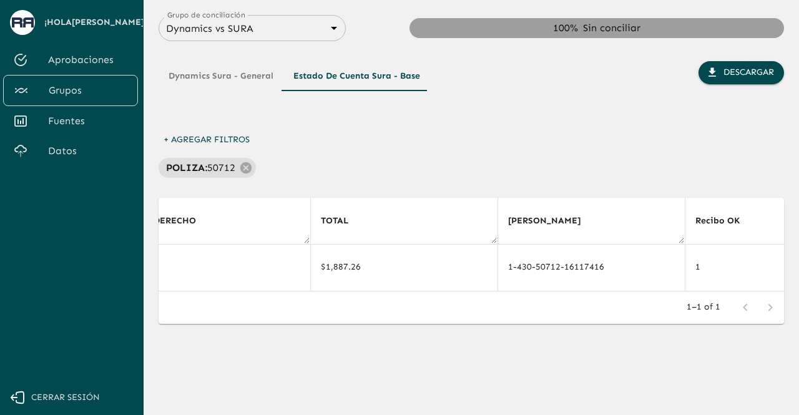
scroll to position [0, 3813]
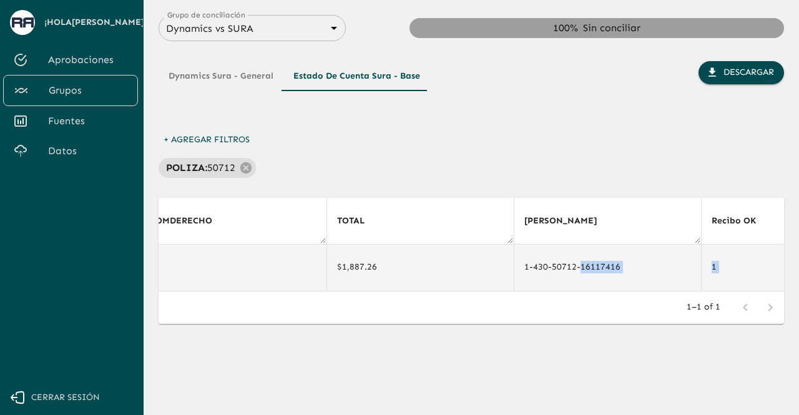
drag, startPoint x: 505, startPoint y: 192, endPoint x: 582, endPoint y: 258, distance: 101.5
click at [582, 258] on div "Dynamics Sura - General Estado de Cuenta Sura - Base Descargar + Agregar Filtro…" at bounding box center [472, 210] width 626 height 338
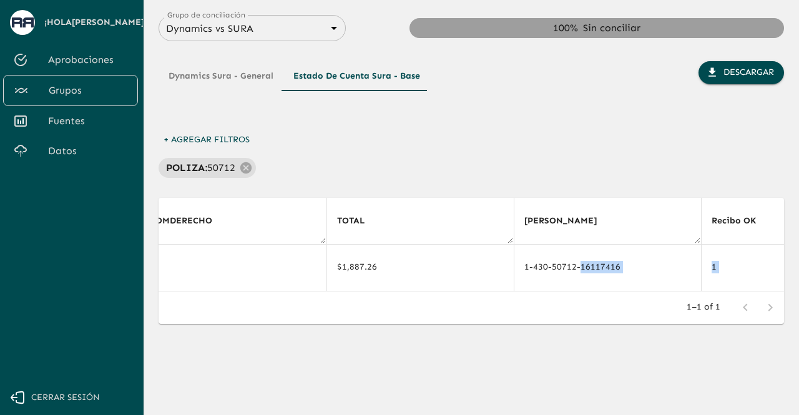
click at [500, 181] on div "Dynamics Sura - General Estado de Cuenta Sura - Base Descargar + Agregar Filtro…" at bounding box center [472, 210] width 626 height 338
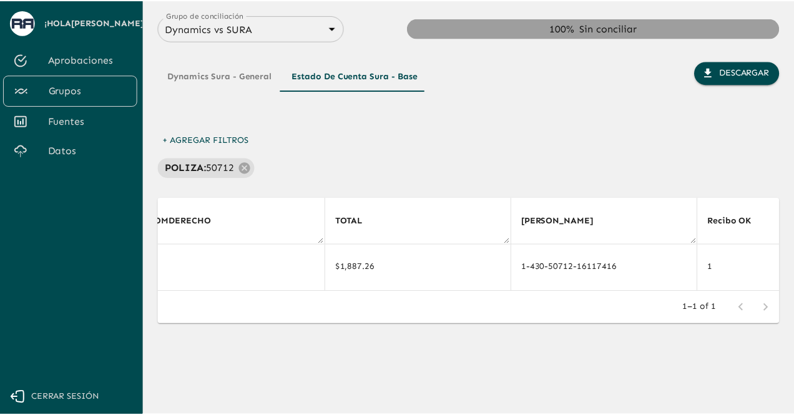
scroll to position [0, 3701]
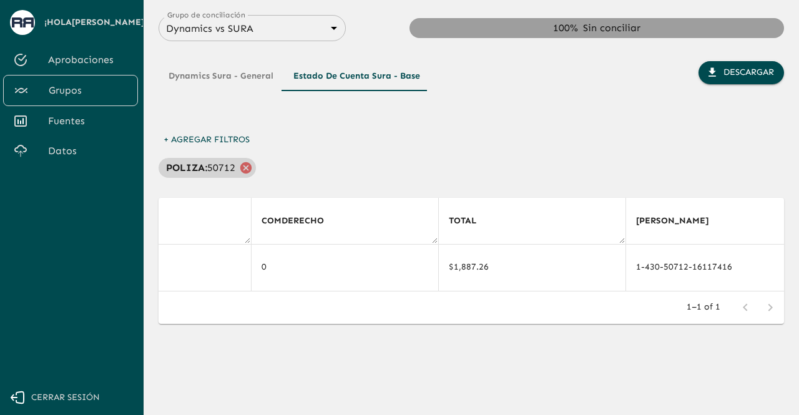
click at [242, 163] on icon at bounding box center [246, 168] width 14 height 14
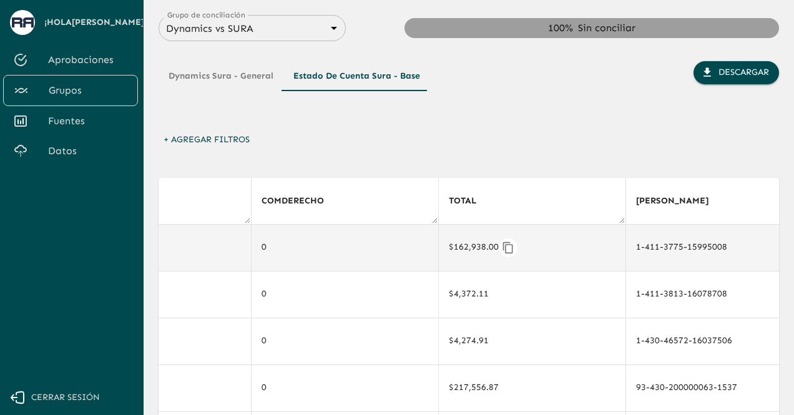
click at [546, 242] on div "$162,938.00" at bounding box center [532, 248] width 167 height 19
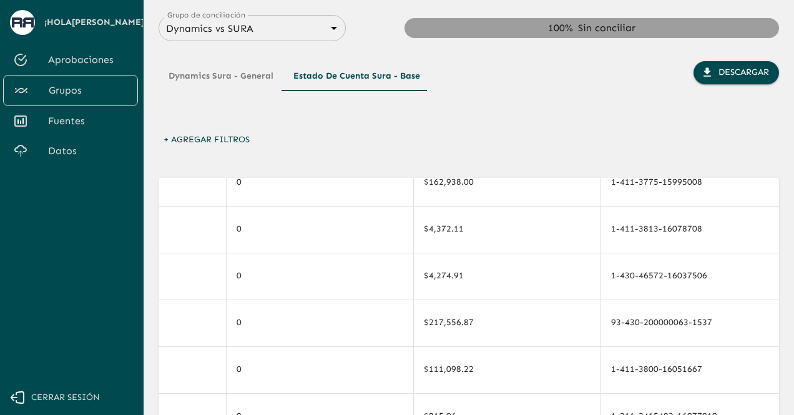
scroll to position [67, 3726]
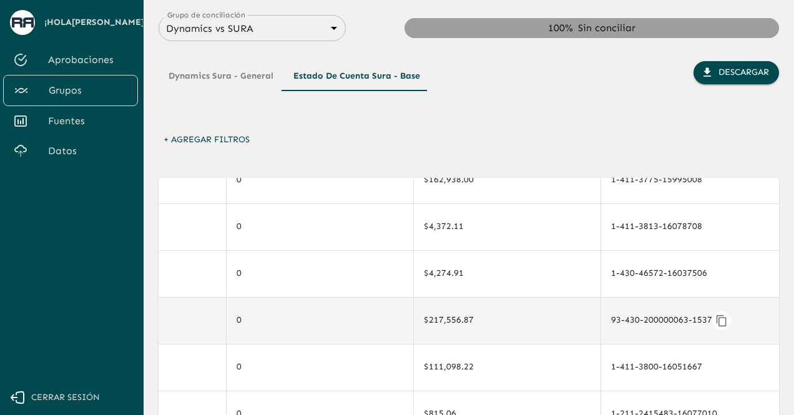
click at [736, 319] on div "93-430-200000063-1537" at bounding box center [694, 321] width 167 height 19
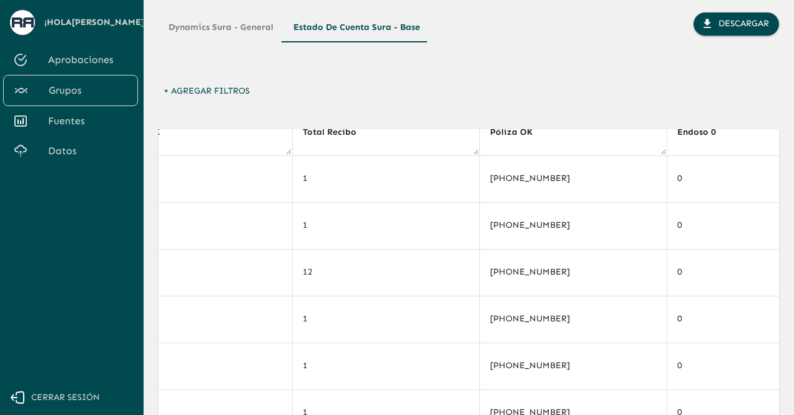
scroll to position [0, 4410]
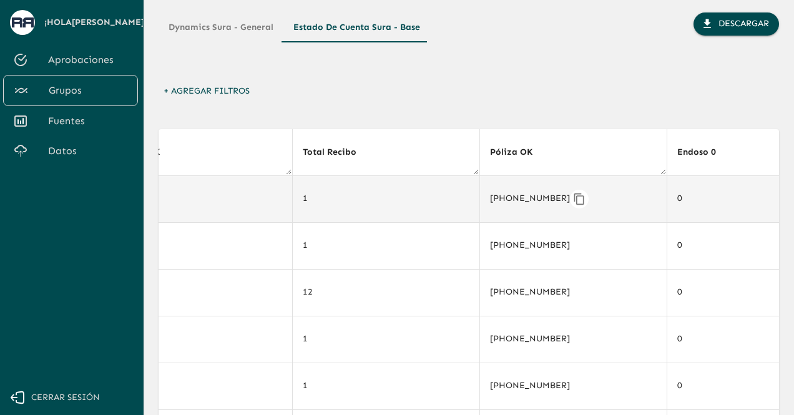
click at [581, 200] on div "[PHONE_NUMBER]" at bounding box center [573, 199] width 167 height 19
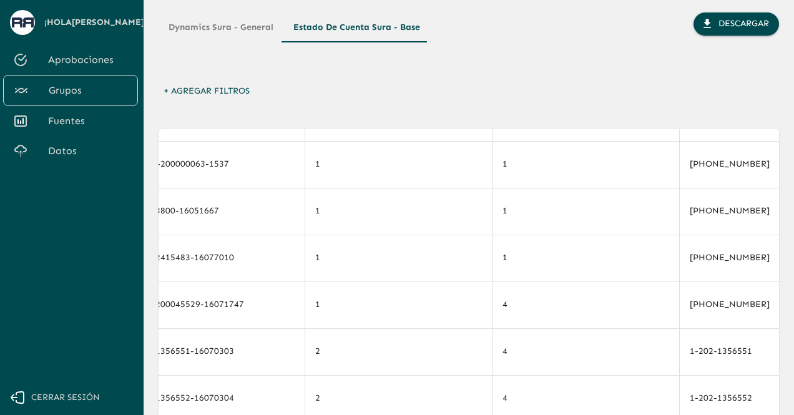
scroll to position [175, 4235]
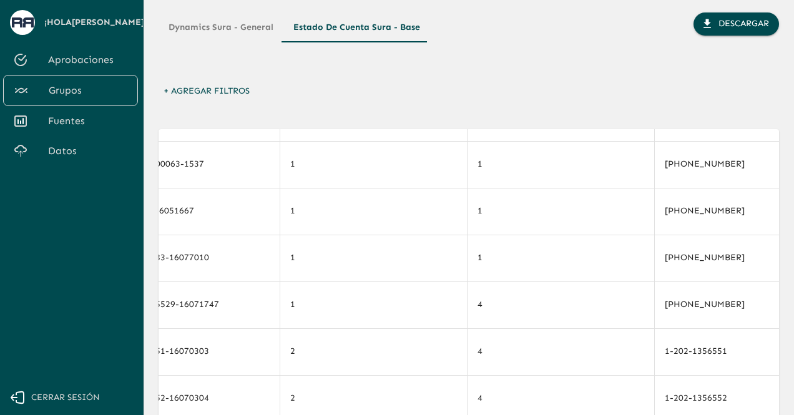
click at [781, 242] on main "Grupo de conciliación Dynamics vs SURA 68d558db3b2e539d2514dabf Grupo de concil…" at bounding box center [469, 158] width 651 height 415
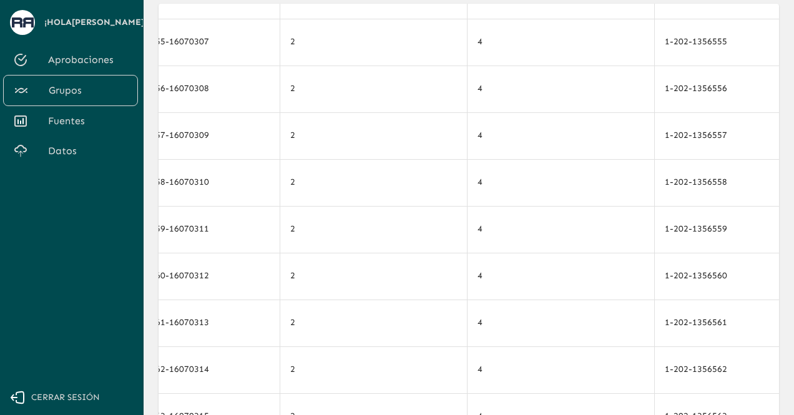
scroll to position [177, 0]
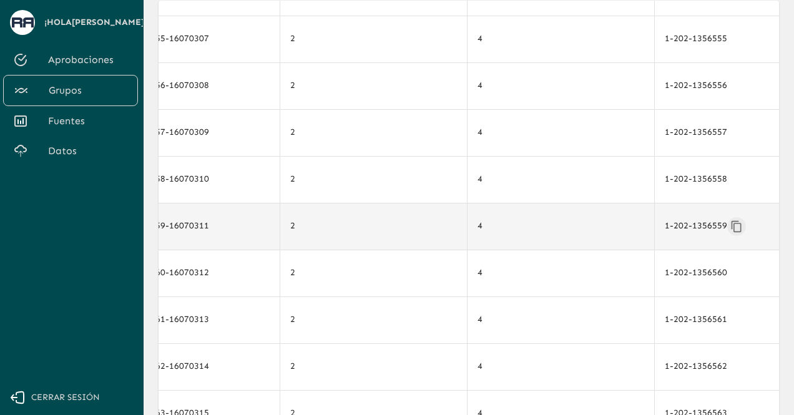
click at [731, 223] on icon "Copiar" at bounding box center [737, 226] width 12 height 12
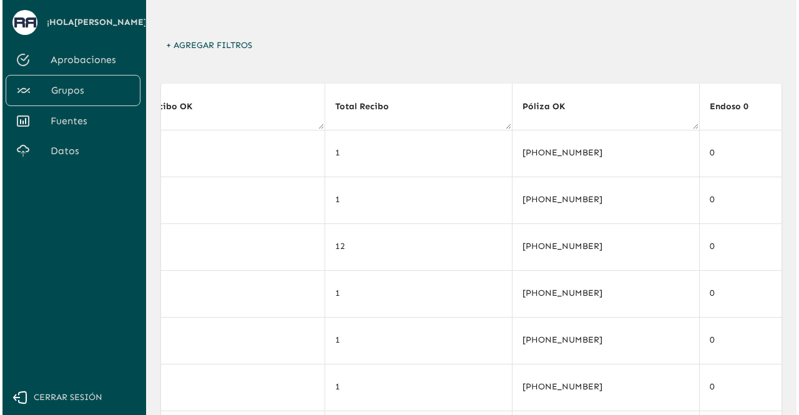
scroll to position [69, 0]
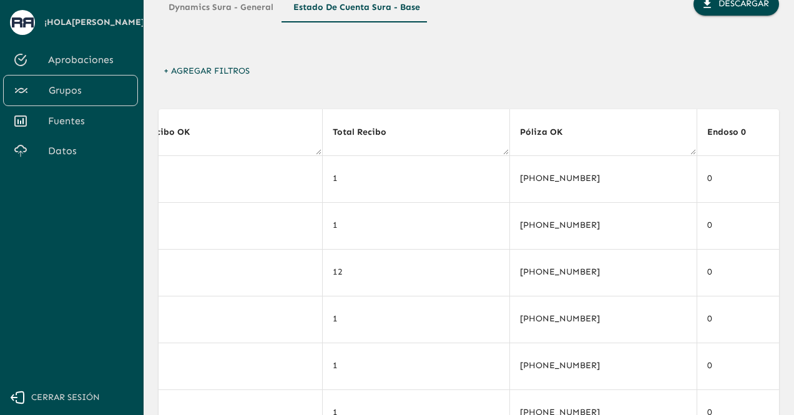
click at [70, 382] on button "Cerrar sesión" at bounding box center [69, 398] width 138 height 36
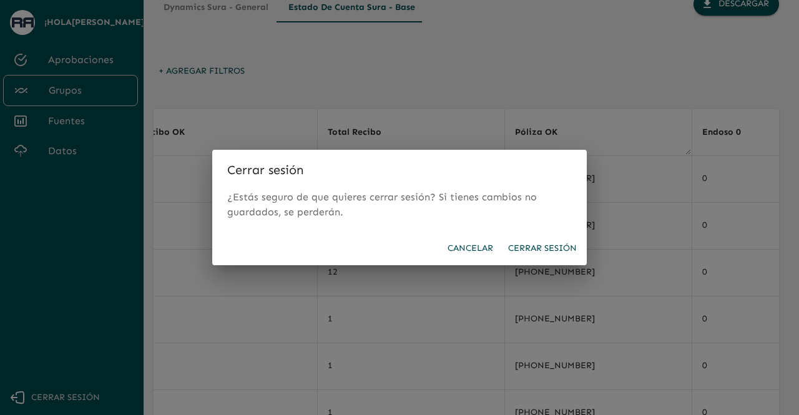
click at [528, 249] on button "Cerrar sesión" at bounding box center [542, 248] width 79 height 23
